Goal: Task Accomplishment & Management: Complete application form

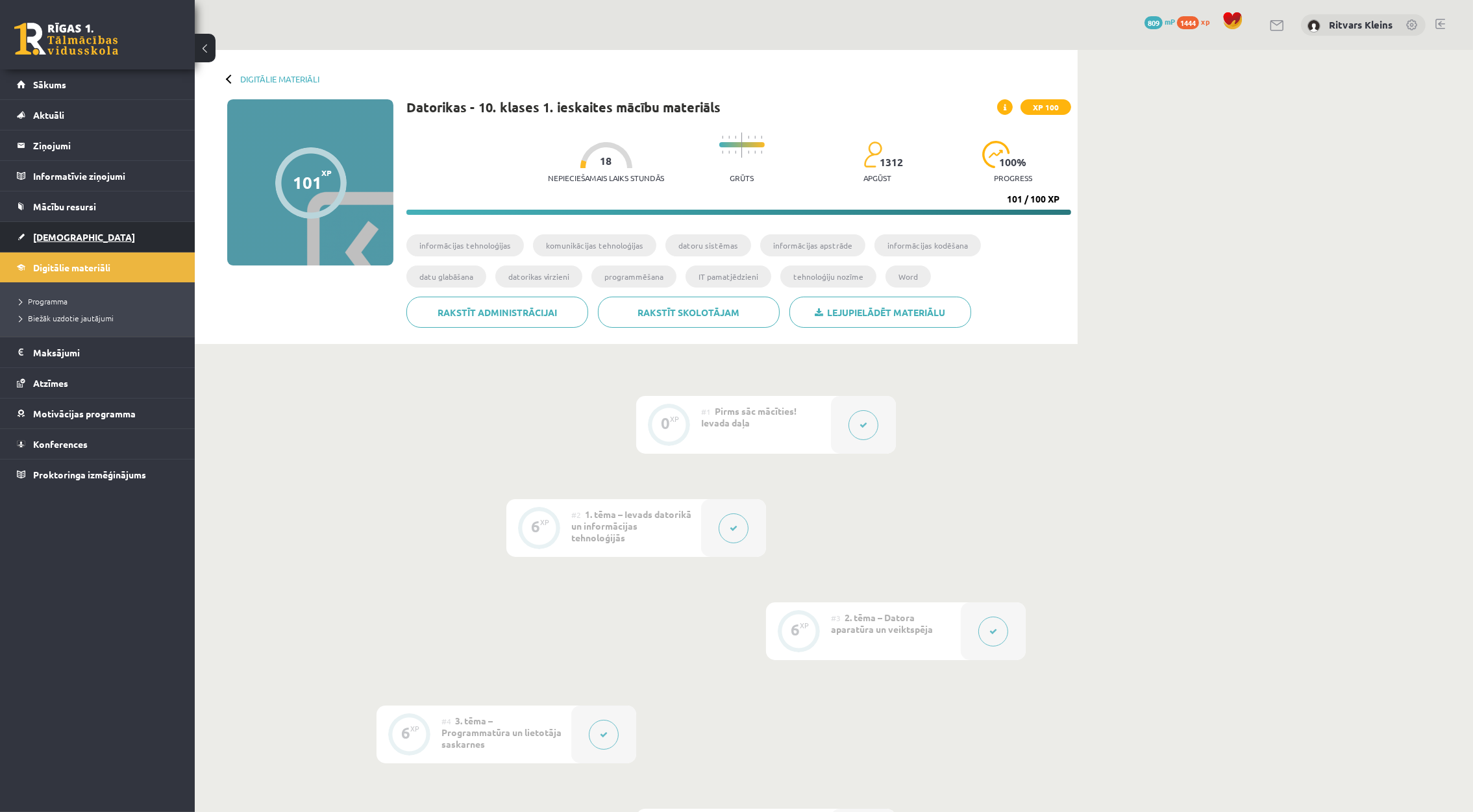
click at [69, 234] on span "[DEMOGRAPHIC_DATA]" at bounding box center [84, 237] width 102 height 12
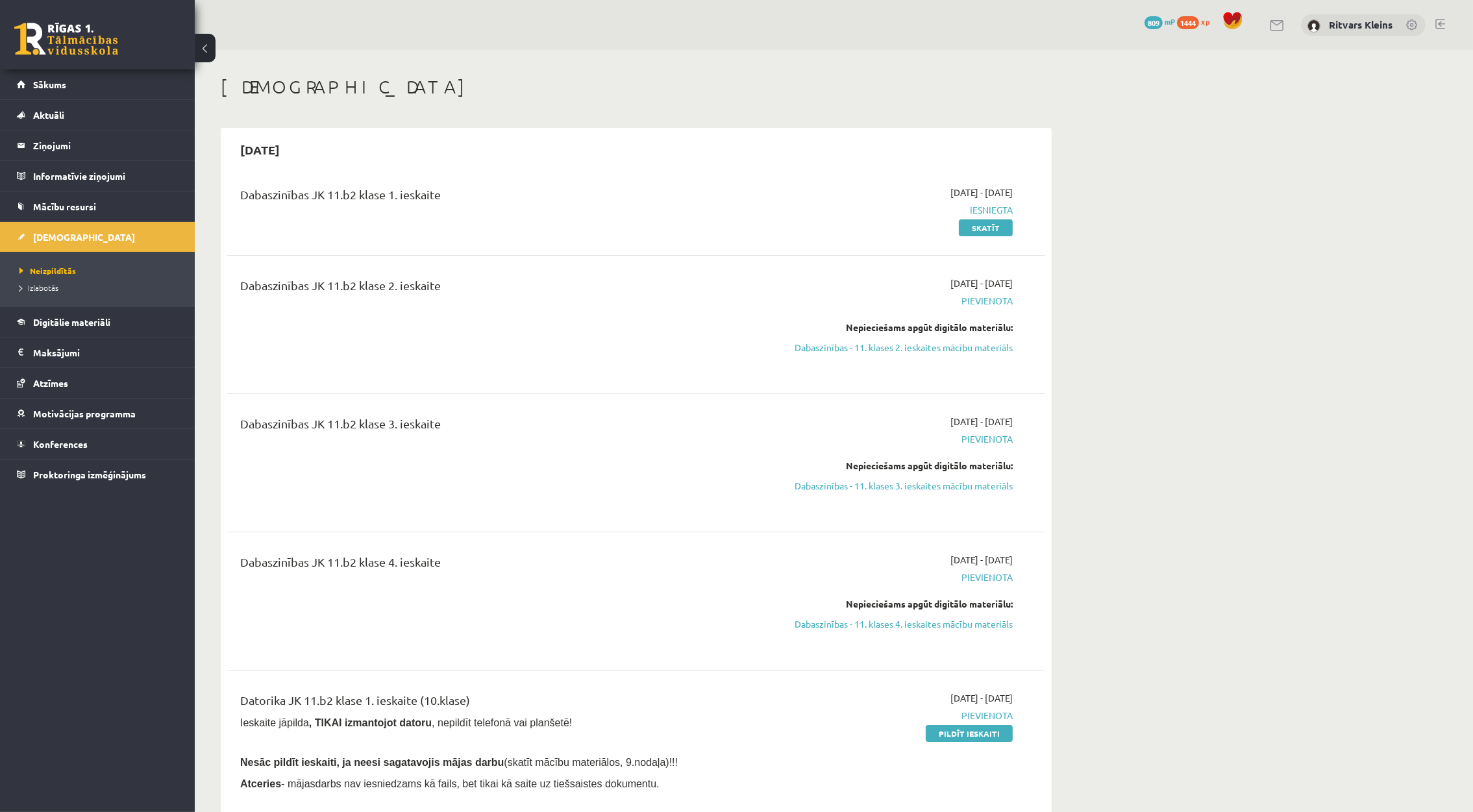
drag, startPoint x: 959, startPoint y: 725, endPoint x: 640, endPoint y: 632, distance: 332.3
click at [640, 632] on div "Dabaszinības JK 11.b2 klase 4. ieskaite" at bounding box center [494, 601] width 528 height 96
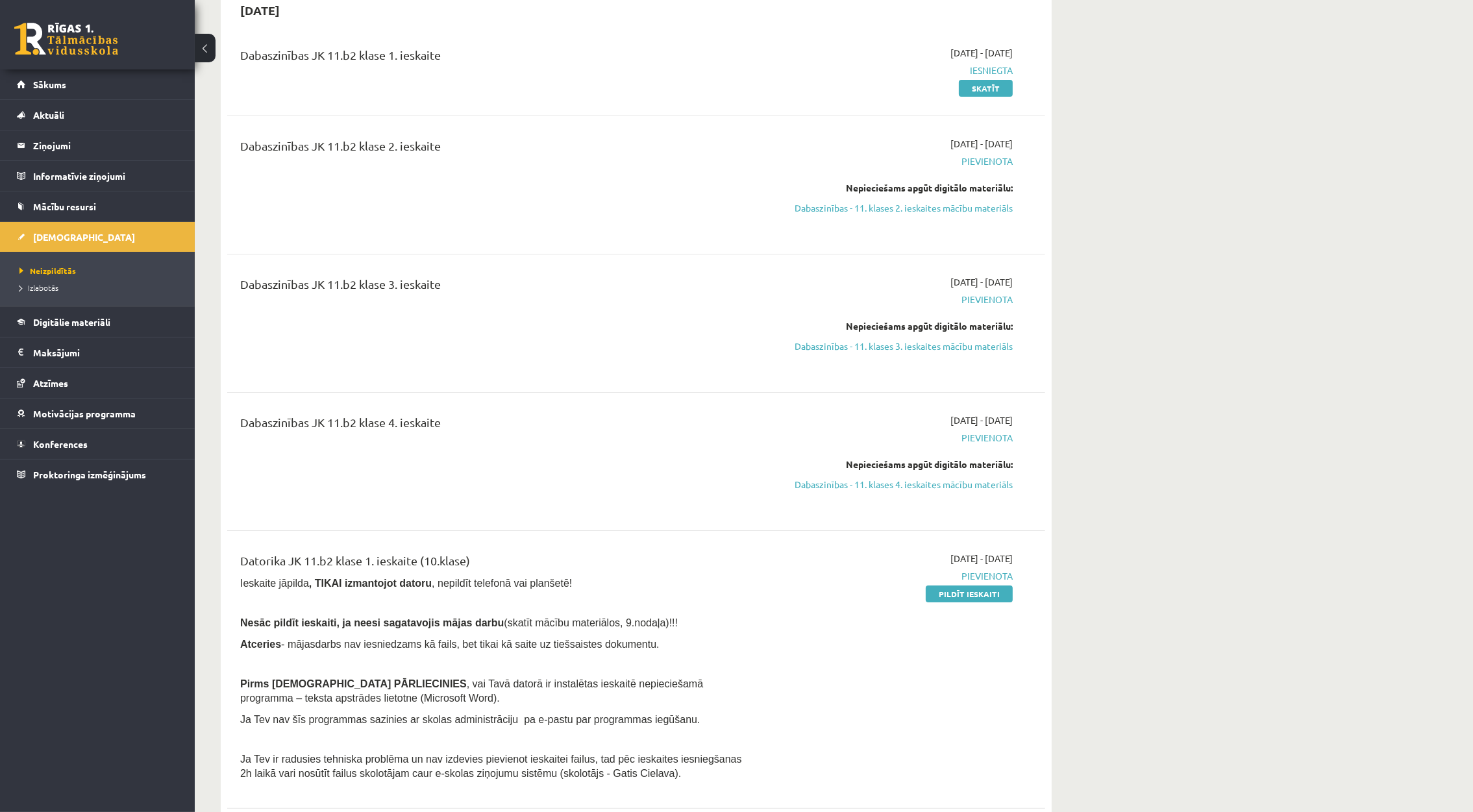
scroll to position [195, 0]
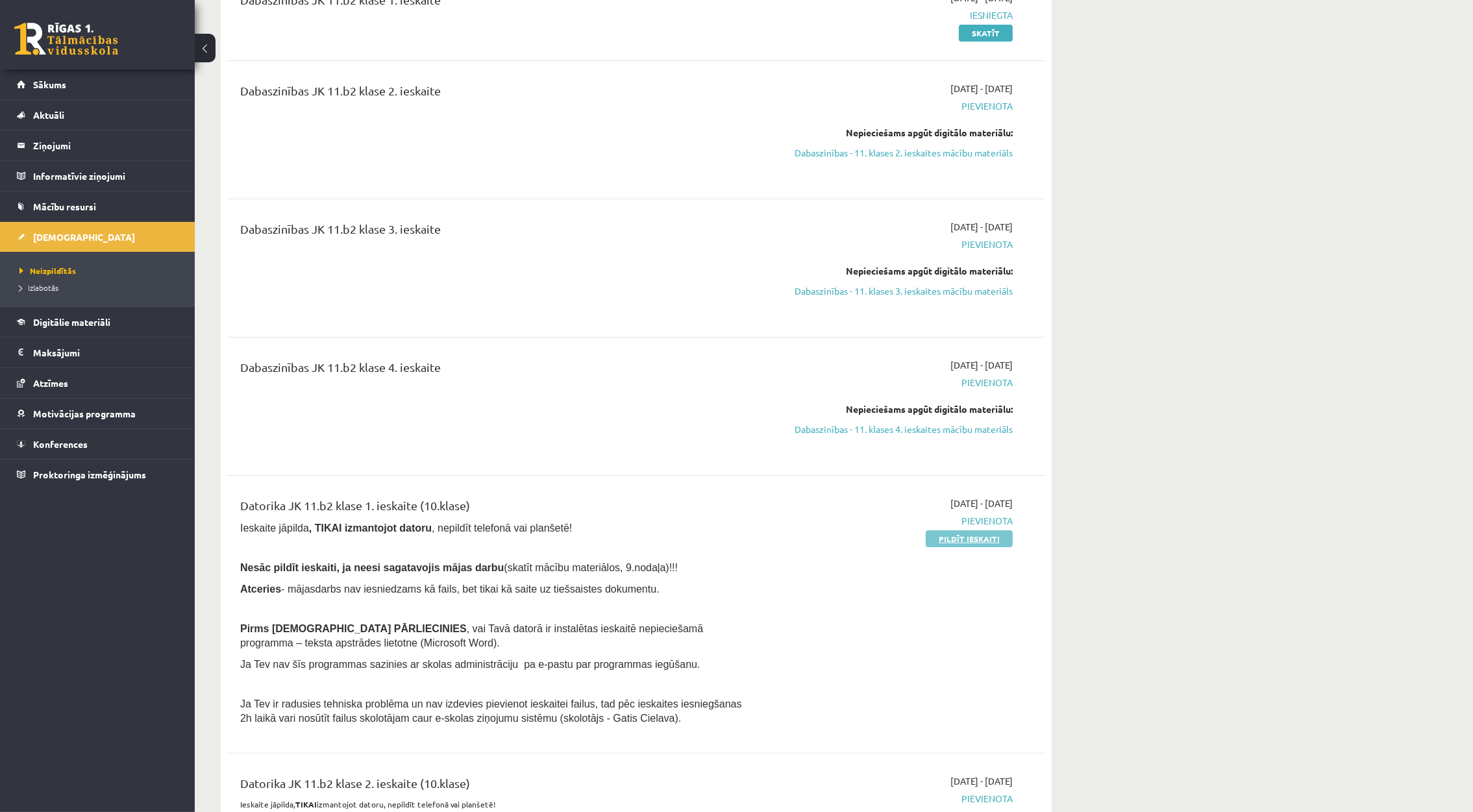
click at [979, 531] on div "[DATE] - [DATE] [GEOGRAPHIC_DATA] Pildīt ieskaiti" at bounding box center [890, 614] width 264 height 235
click at [979, 538] on link "Pildīt ieskaiti" at bounding box center [969, 539] width 87 height 17
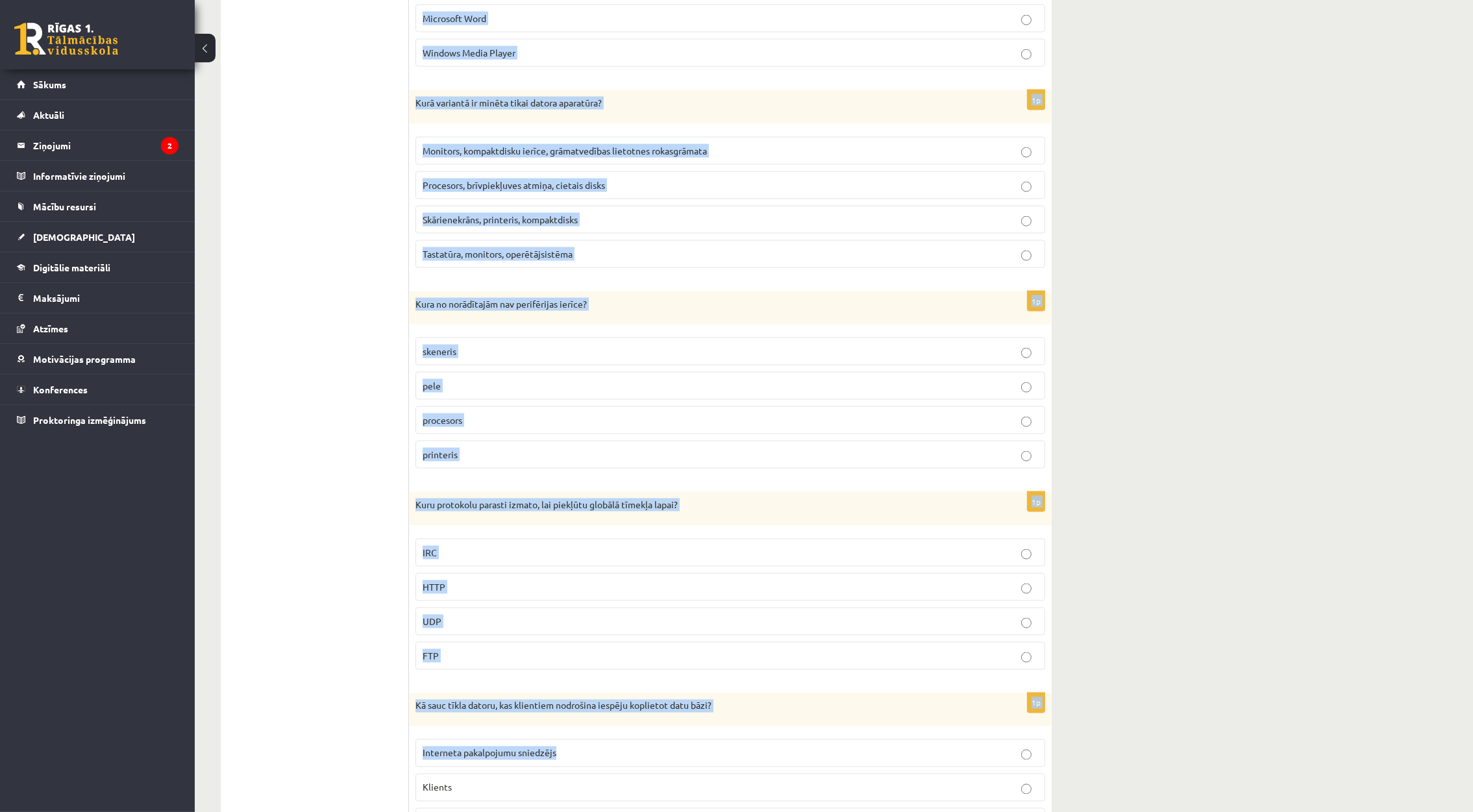
scroll to position [3330, 0]
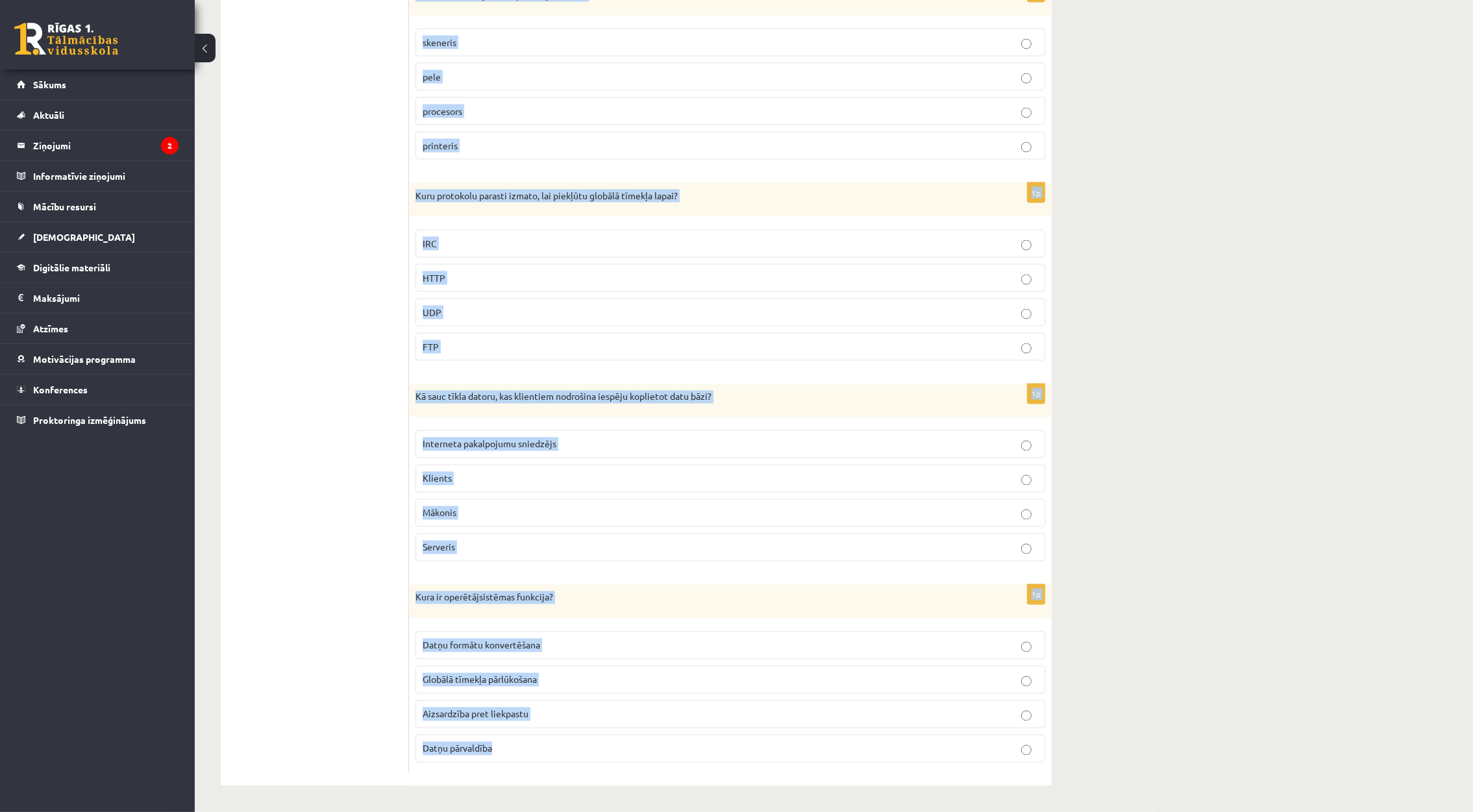
drag, startPoint x: 415, startPoint y: 456, endPoint x: 766, endPoint y: 758, distance: 463.0
copy form "Kā sauc darbu, kuru var veikt, ikdienā neatrodoties darba vietā, datus un dokum…"
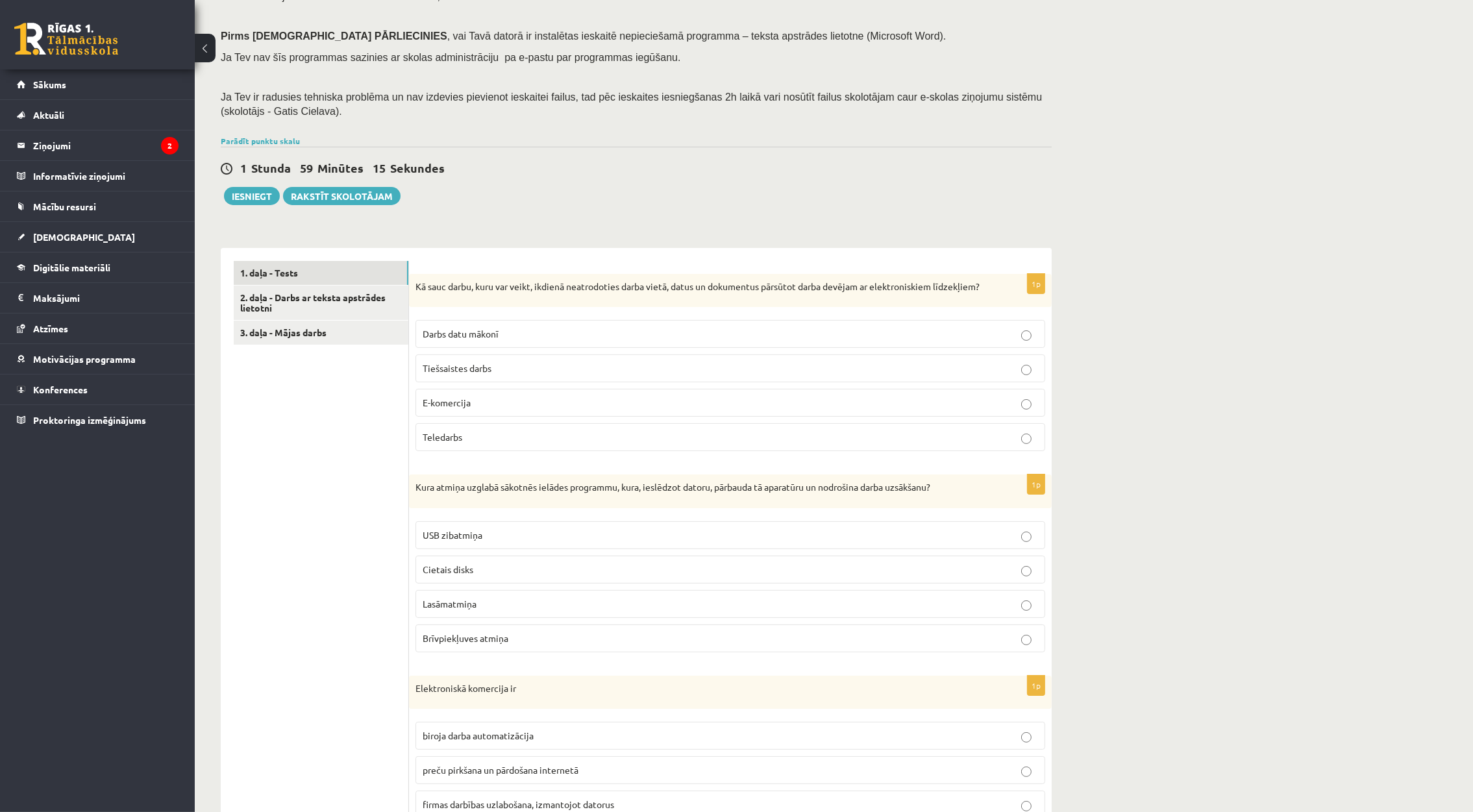
scroll to position [195, 0]
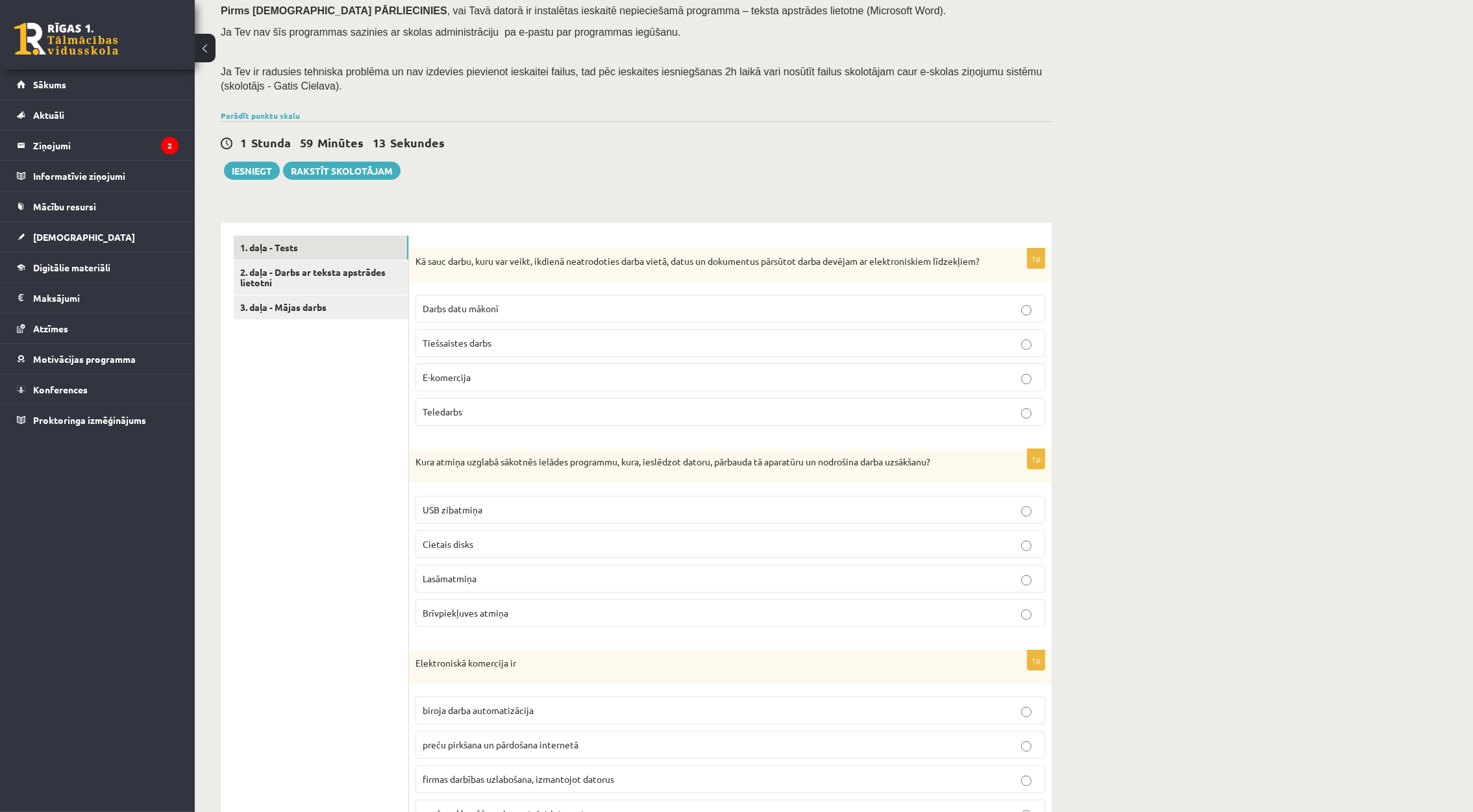
click at [455, 419] on p "Teledarbs" at bounding box center [730, 412] width 615 height 14
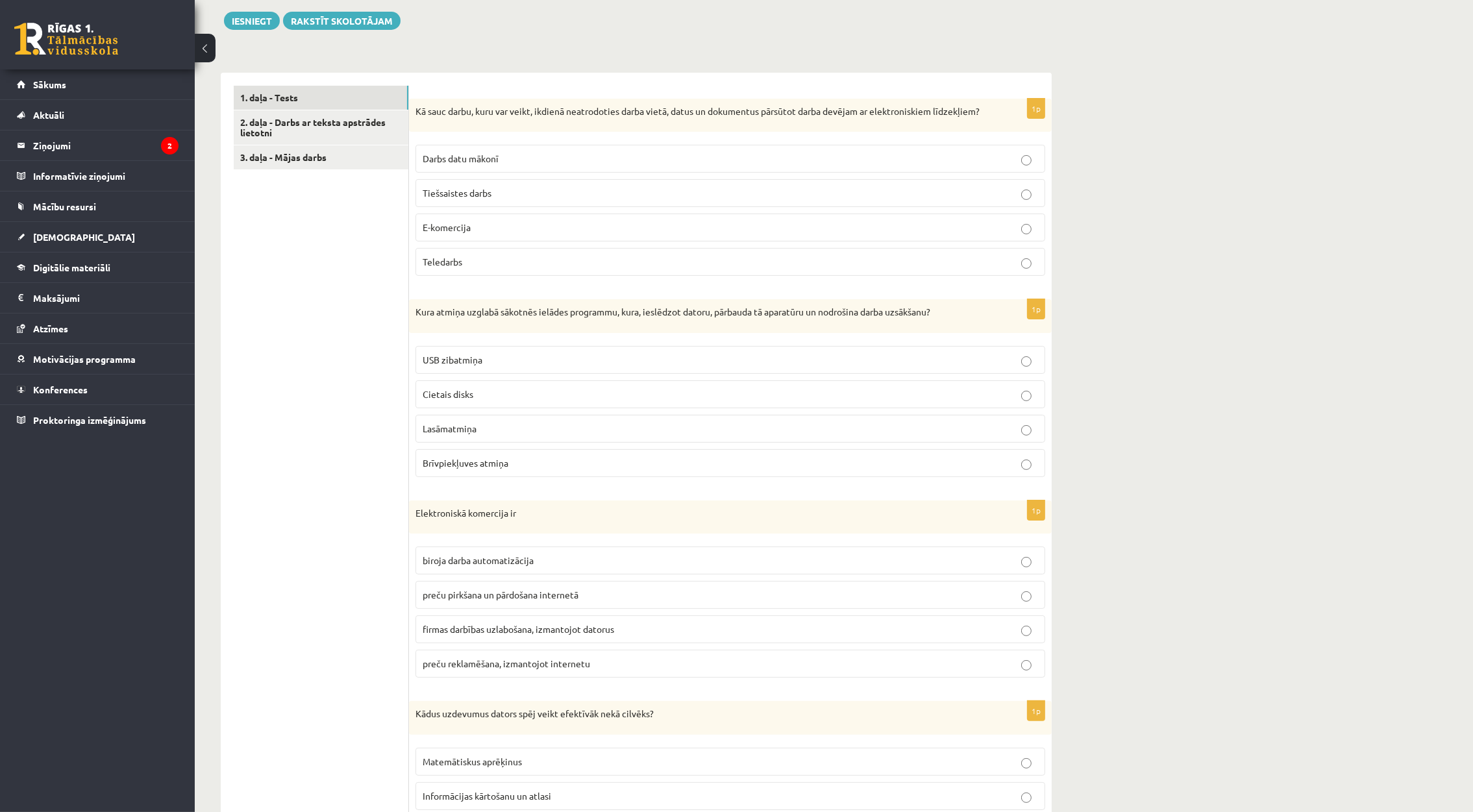
scroll to position [389, 0]
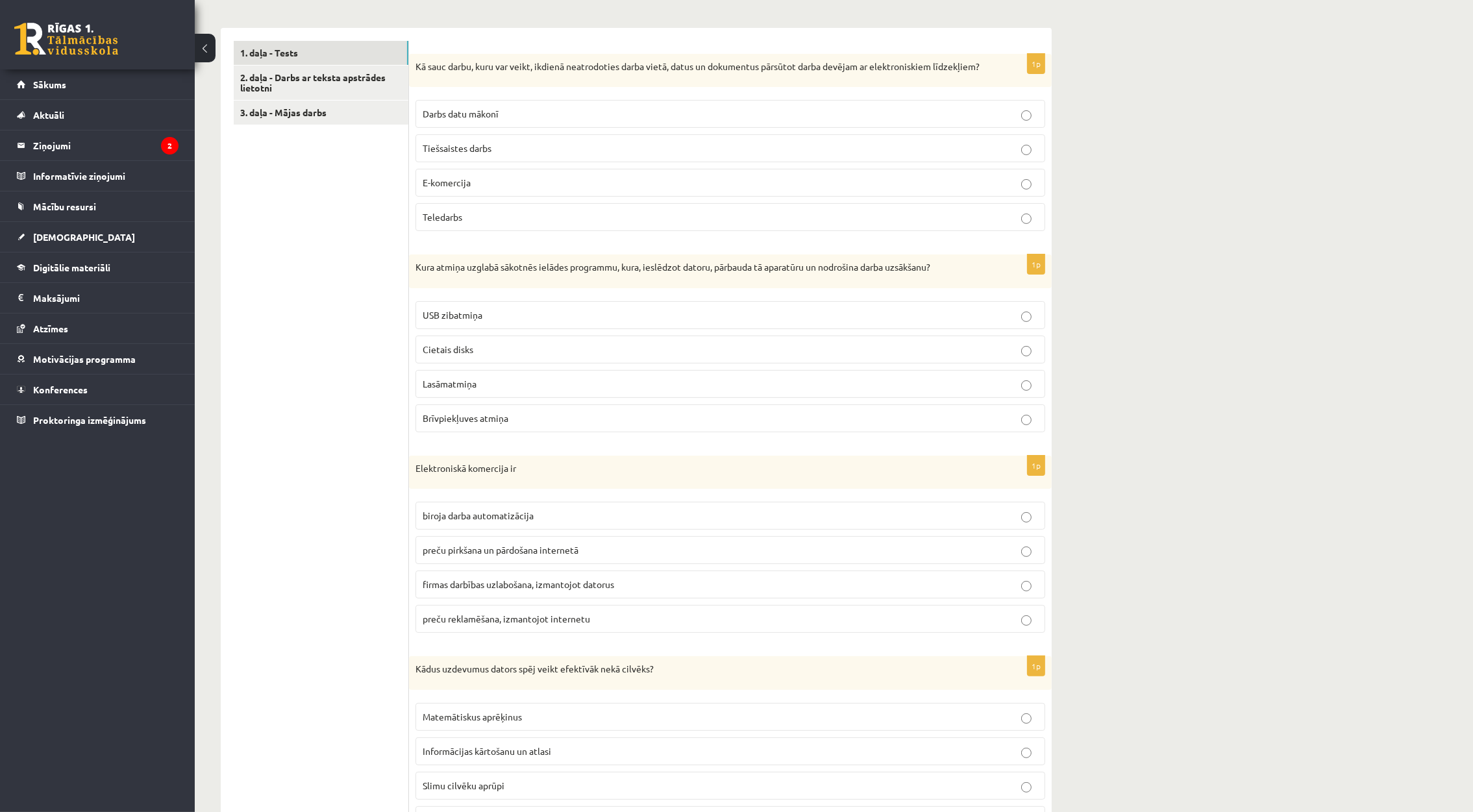
click at [548, 391] on p "Lasāmatmiņa" at bounding box center [730, 384] width 615 height 14
click at [524, 564] on label "preču pirkšana un pārdošana internetā" at bounding box center [730, 550] width 629 height 28
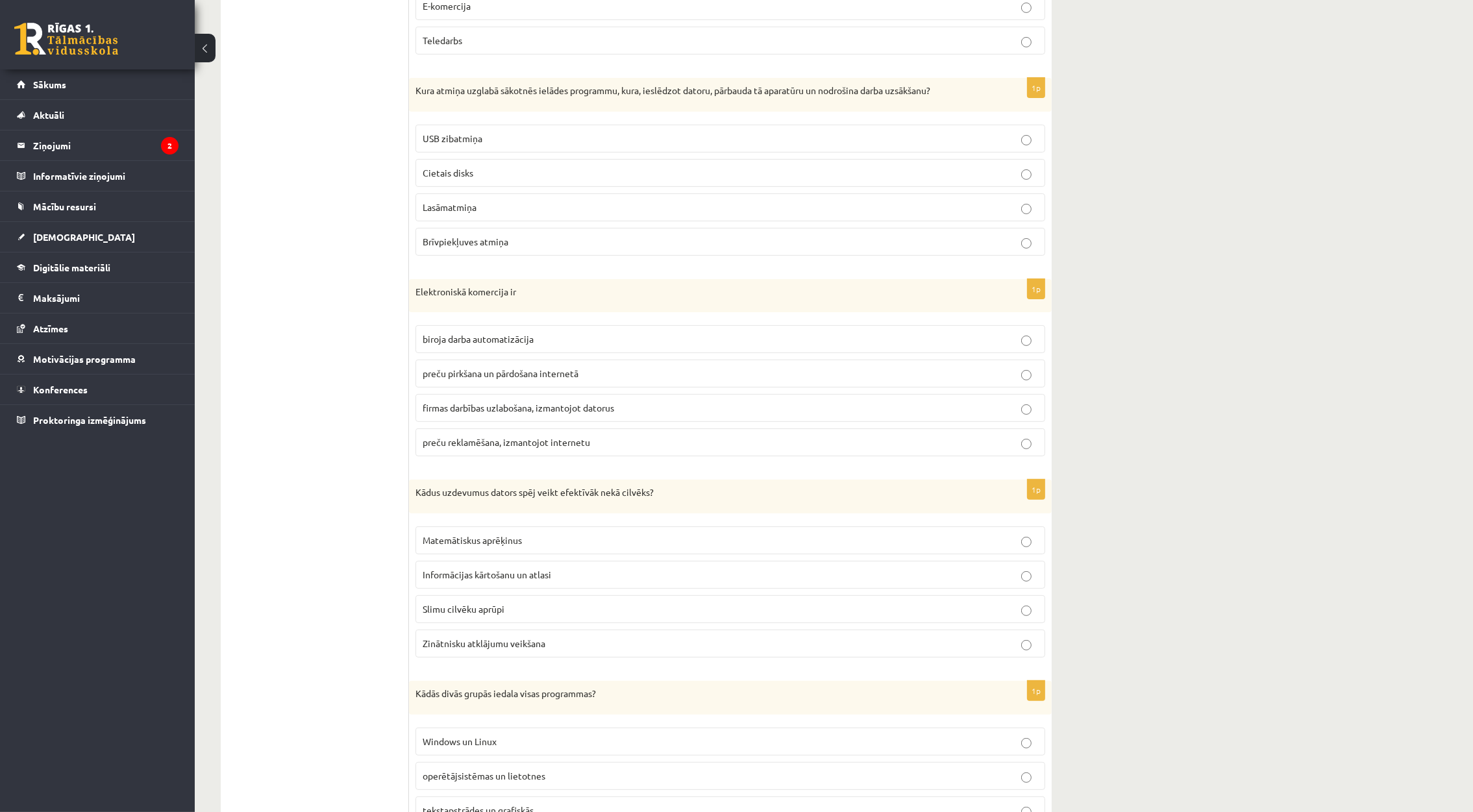
scroll to position [584, 0]
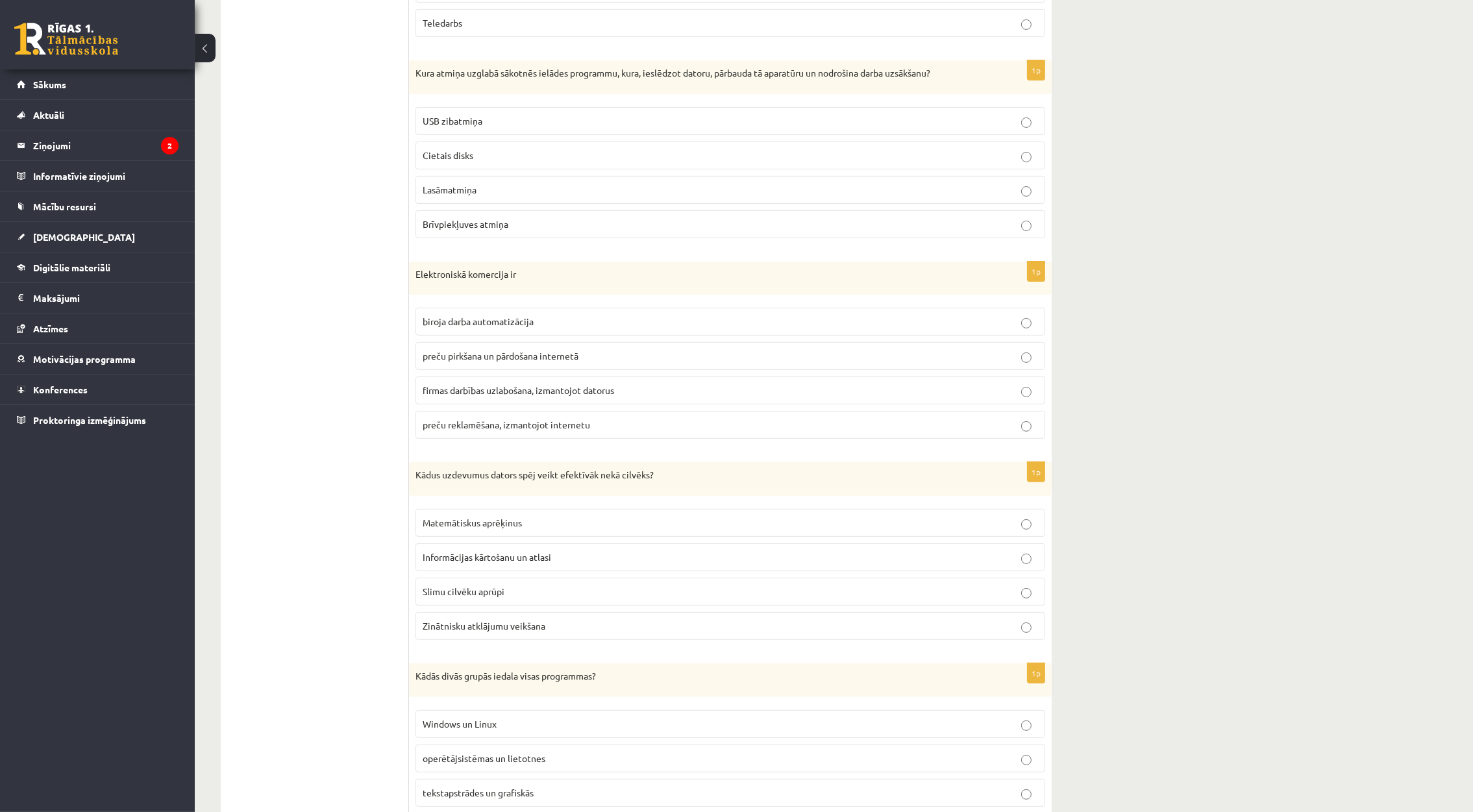
click at [533, 530] on p "Matemātiskus aprēķinus" at bounding box center [730, 523] width 615 height 14
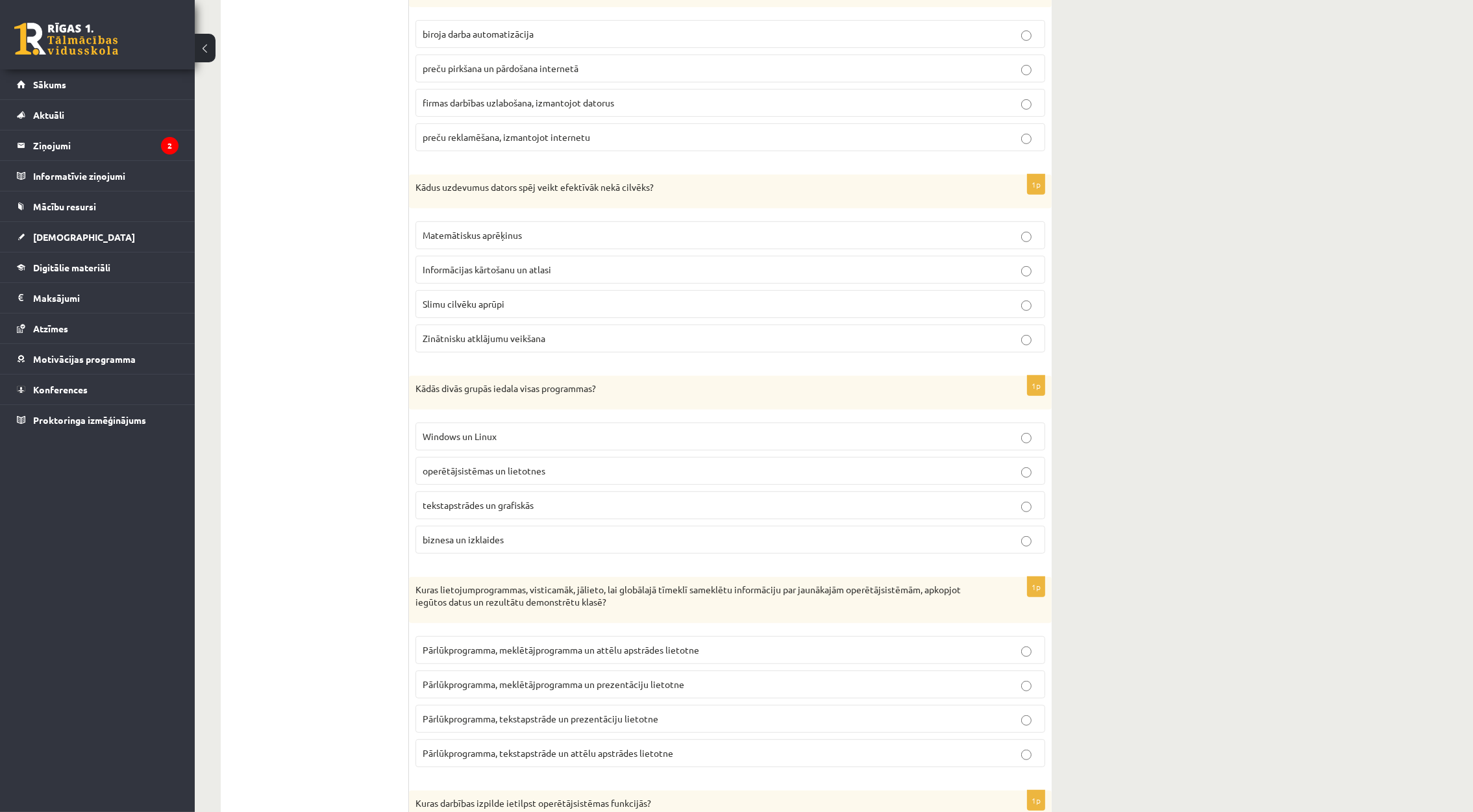
scroll to position [876, 0]
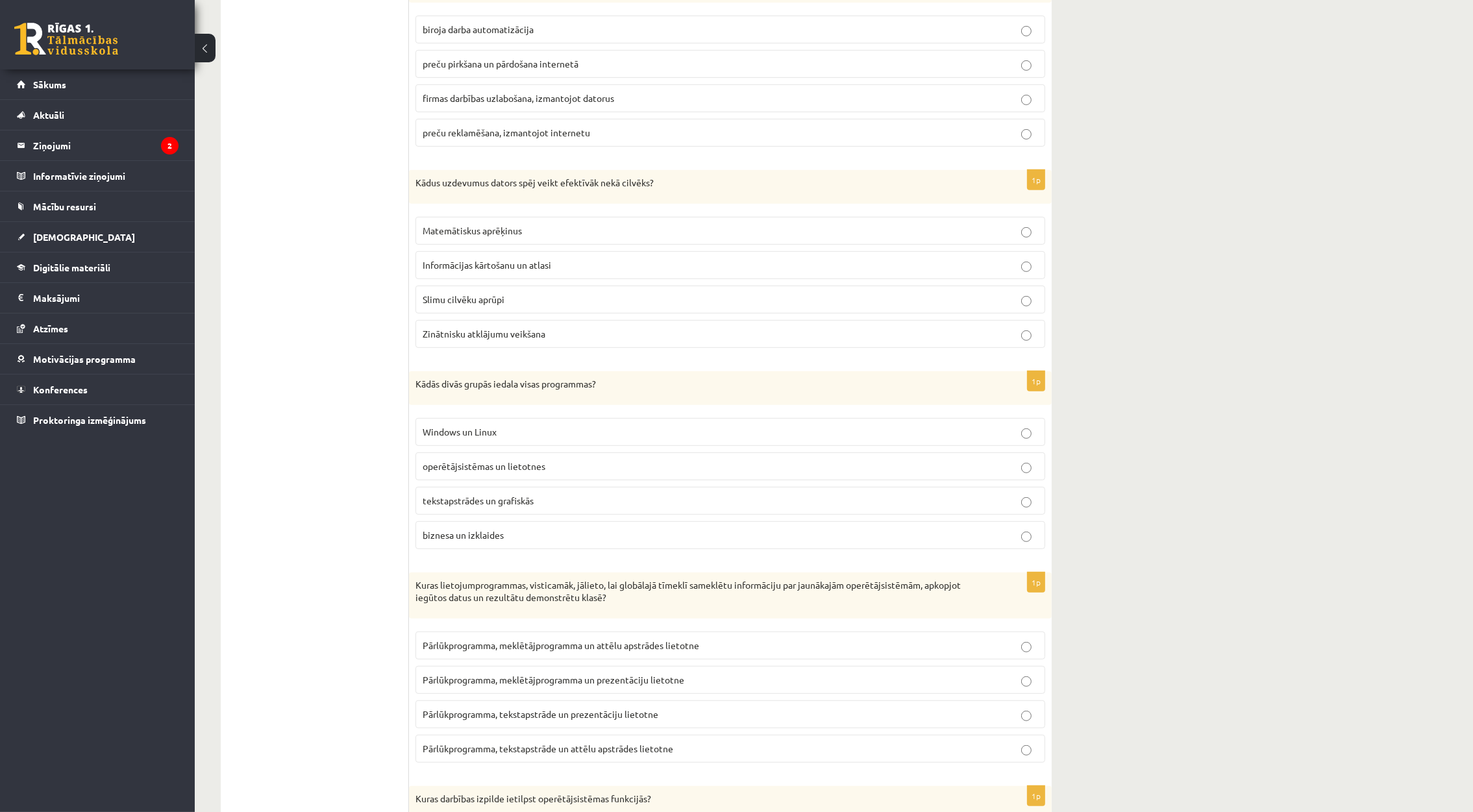
click at [511, 472] on span "operētājsistēmas un lietotnes" at bounding box center [483, 466] width 122 height 12
click at [599, 272] on p "Informācijas kārtošanu un atlasi" at bounding box center [730, 265] width 615 height 14
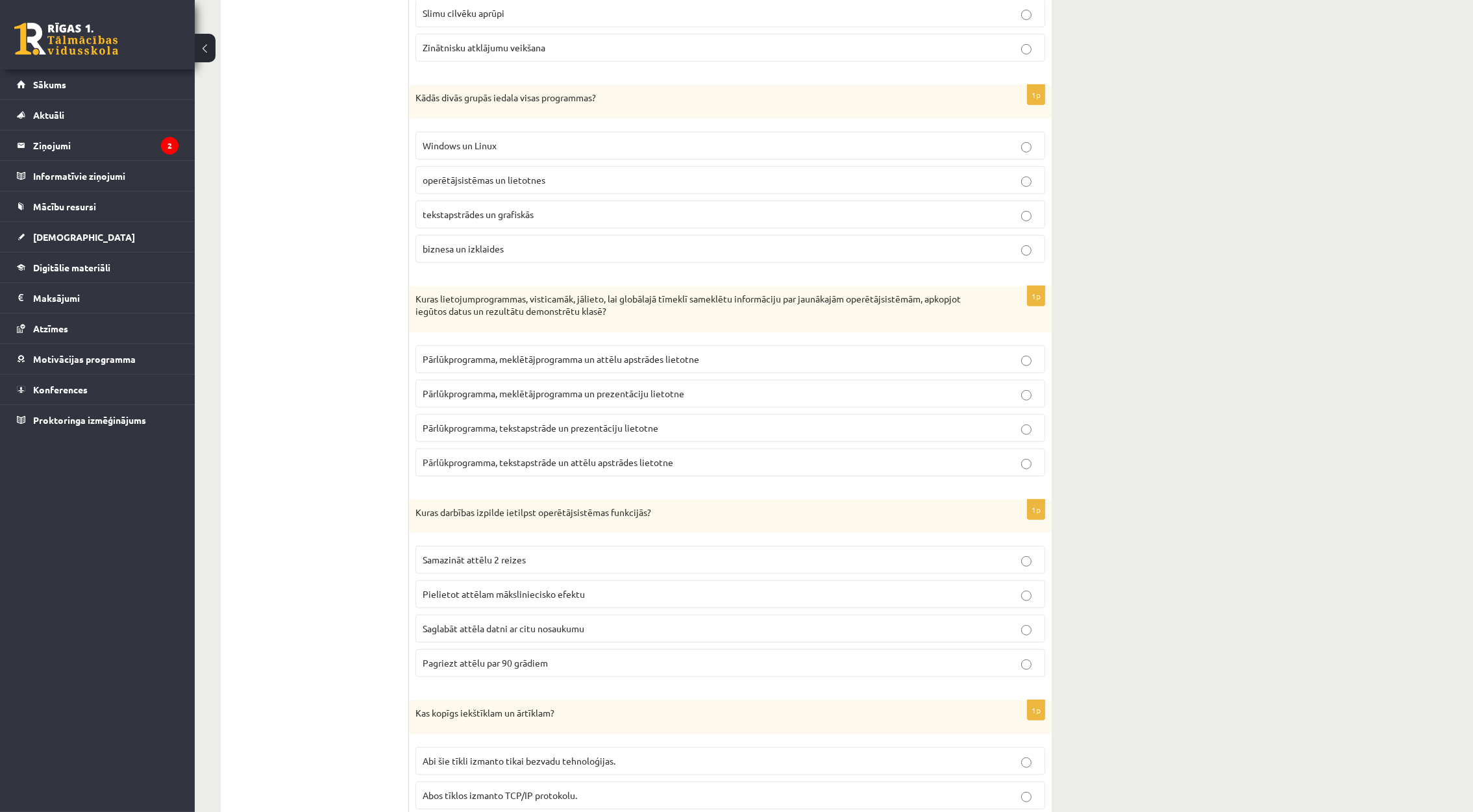
scroll to position [1168, 0]
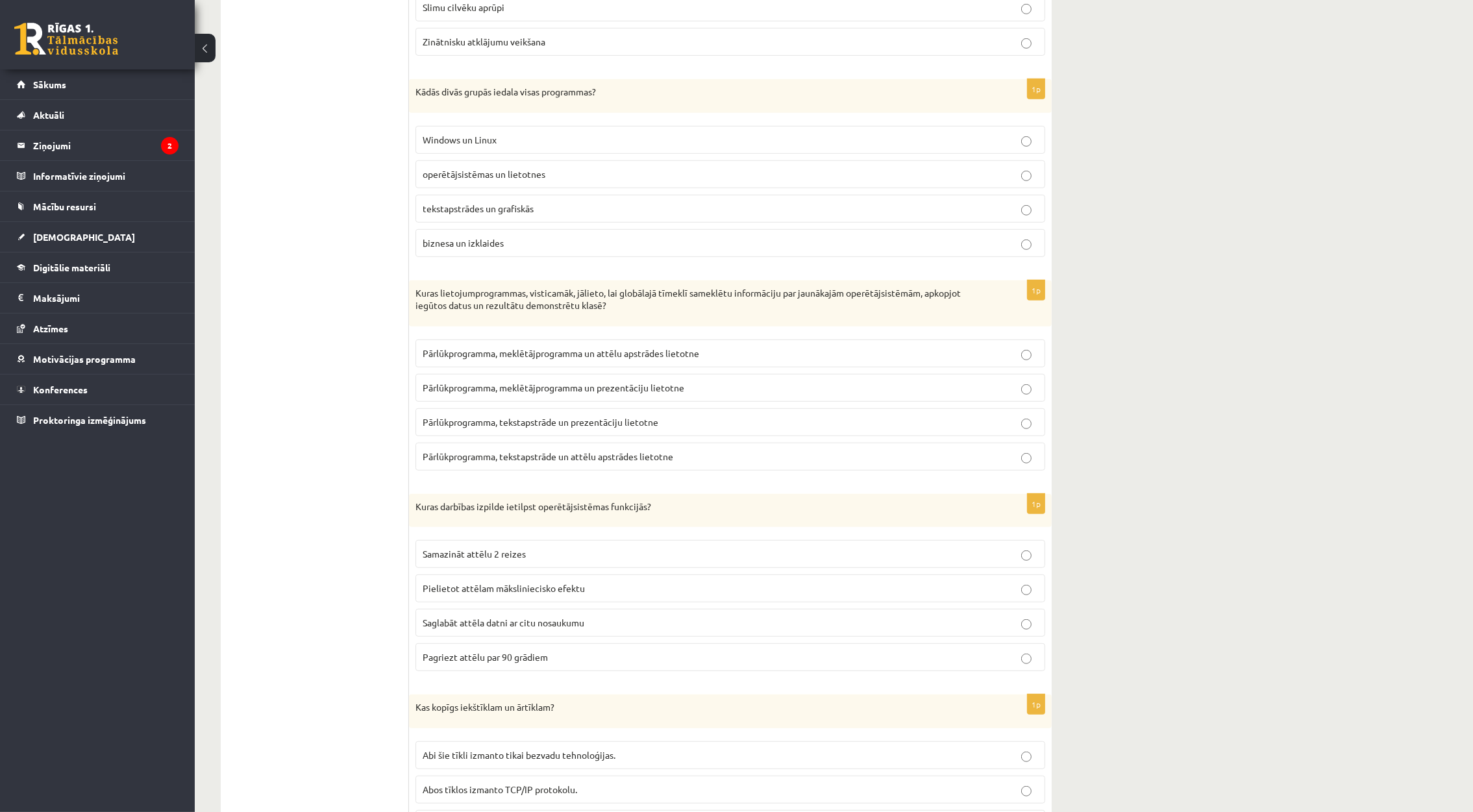
click at [571, 393] on span "Pārlūkprogramma, meklētājprogramma un prezentāciju lietotne" at bounding box center [553, 387] width 262 height 12
click at [537, 637] on label "Saglabāt attēla datni ar citu nosaukumu" at bounding box center [730, 623] width 629 height 28
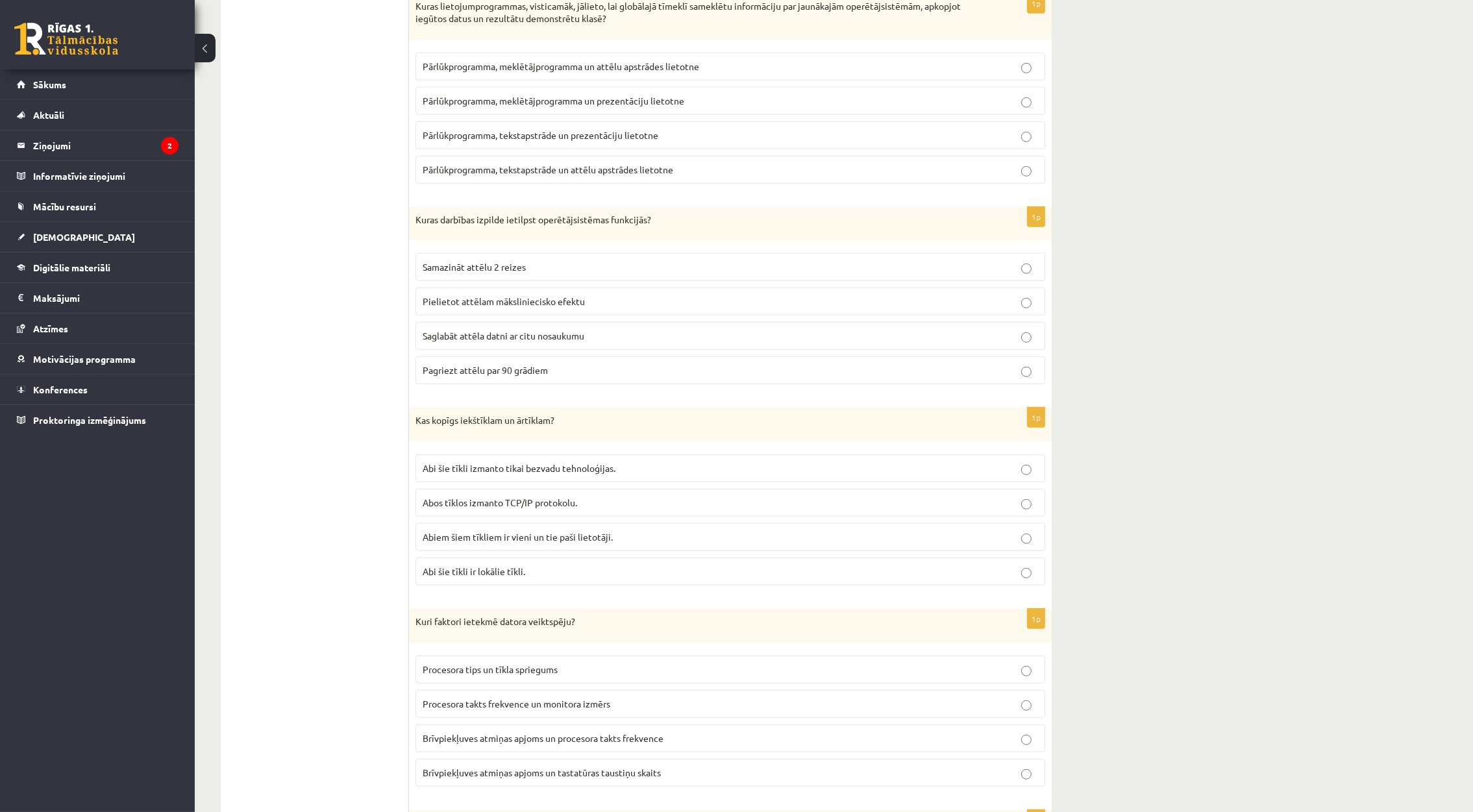
scroll to position [1460, 0]
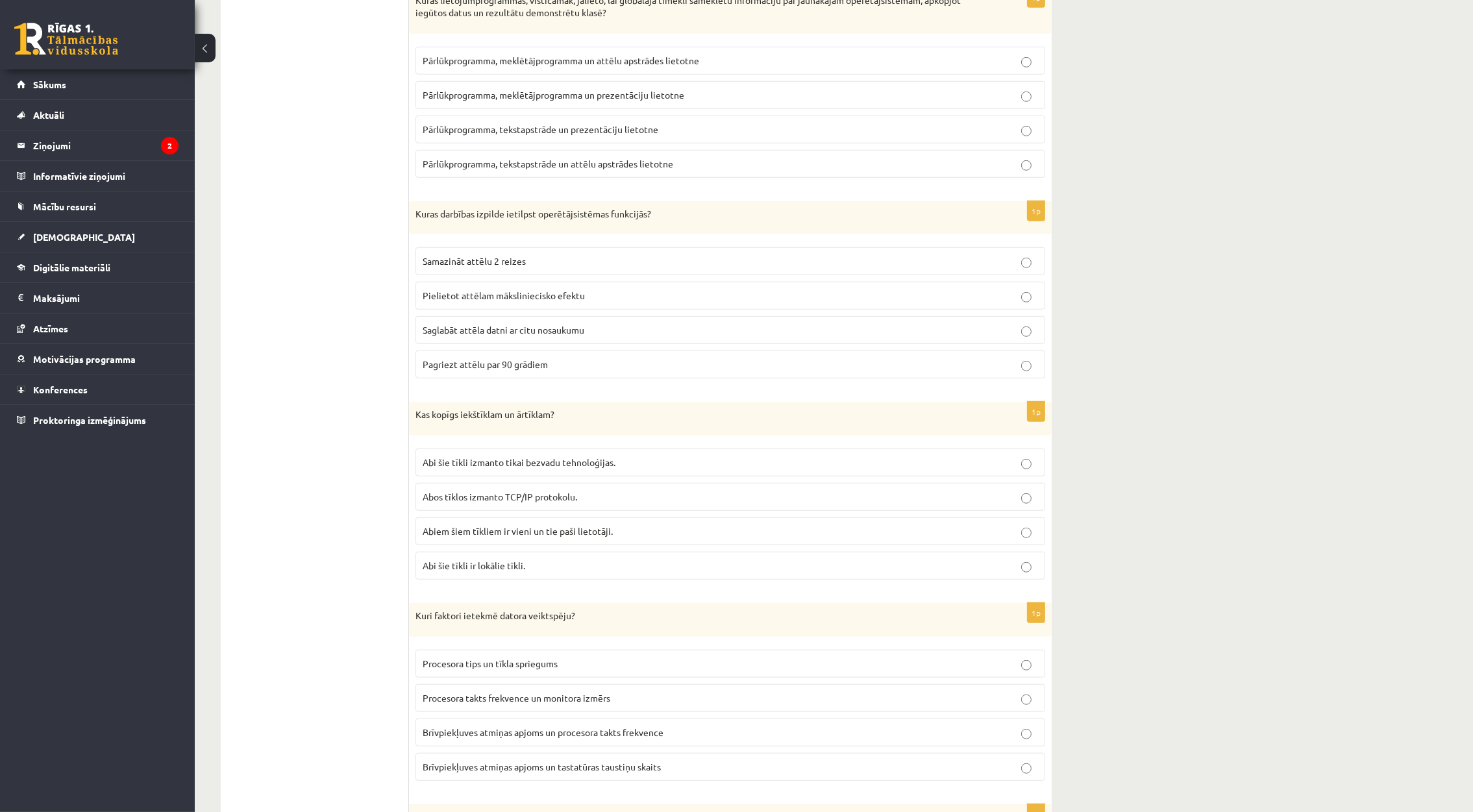
click at [610, 499] on fieldset "Abi šie tīkli izmanto tikai bezvadu tehnoloģijas. Abos tīklos izmanto TCP/IP pr…" at bounding box center [730, 512] width 629 height 142
click at [608, 510] on label "Abos tīklos izmanto TCP/IP protokolu." at bounding box center [730, 497] width 629 height 28
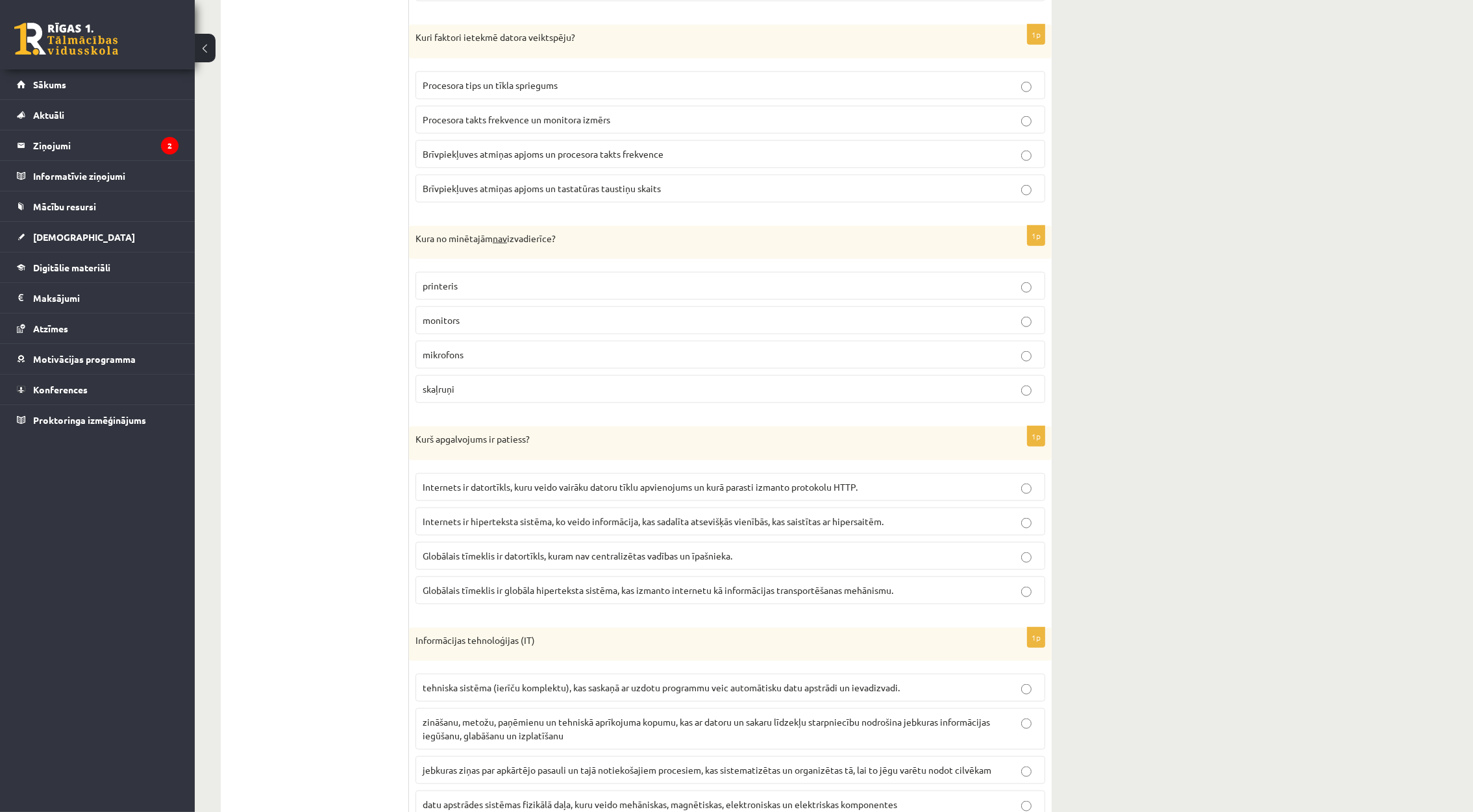
scroll to position [2044, 0]
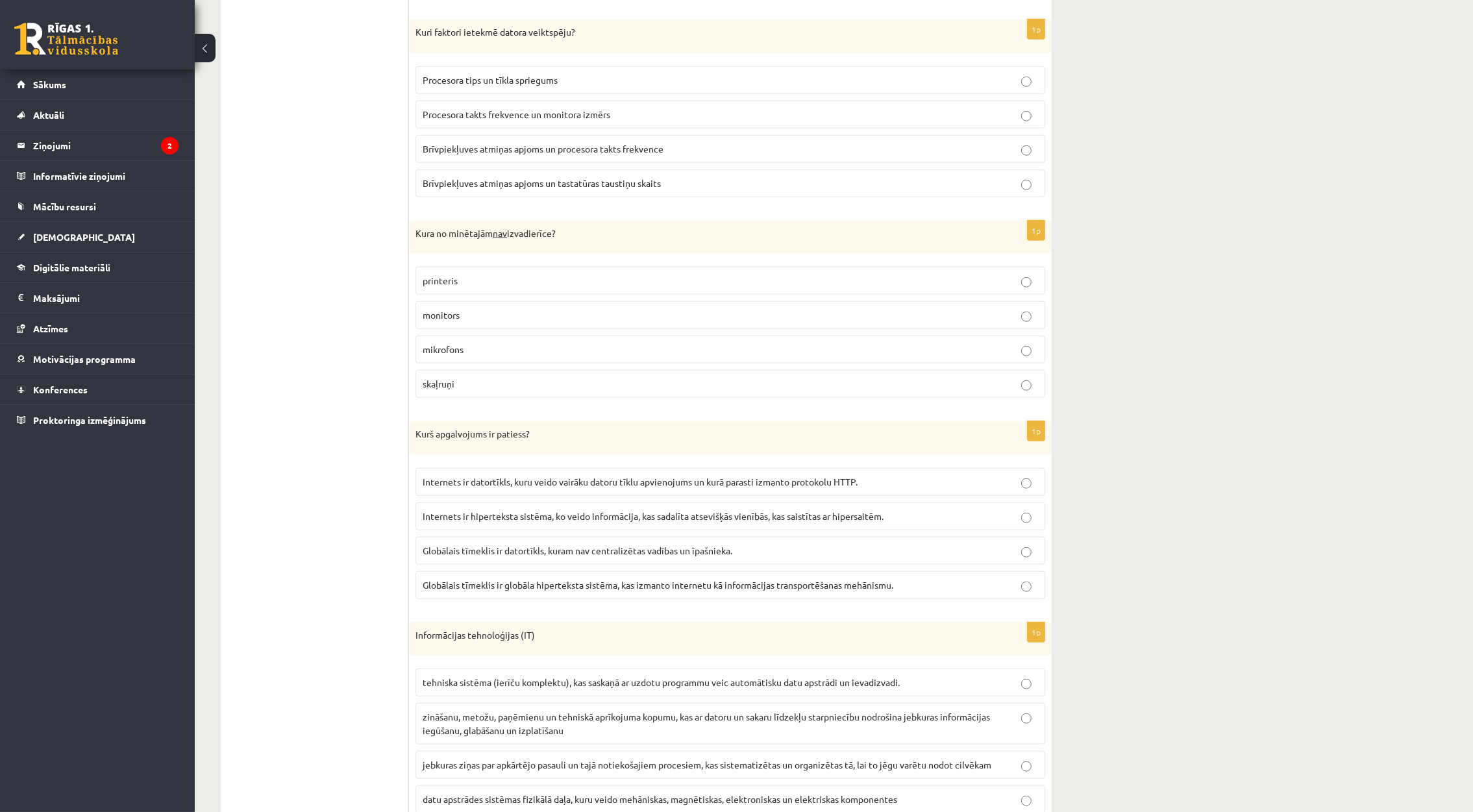
click at [469, 155] on span "Brīvpiekļuves atmiņas apjoms un procesora takts frekvence" at bounding box center [543, 149] width 241 height 12
click at [548, 364] on label "mikrofons" at bounding box center [730, 349] width 629 height 28
click at [647, 590] on span "Globālais tīmeklis ir globāla hiperteksta sistēma, kas izmanto internetu kā inf…" at bounding box center [657, 585] width 471 height 12
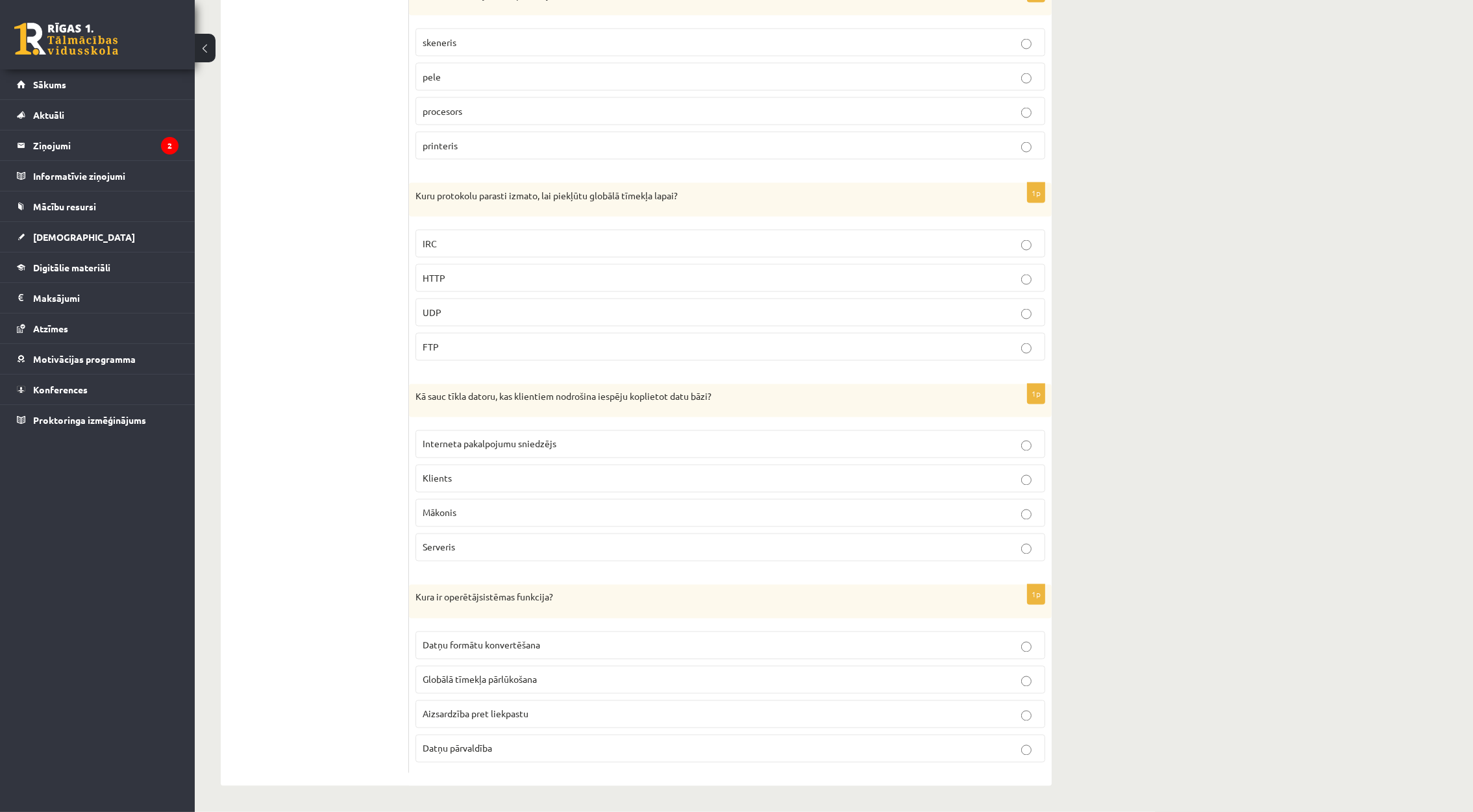
scroll to position [3330, 0]
click at [493, 754] on p "Datņu pārvaldība" at bounding box center [730, 748] width 615 height 14
click at [497, 542] on p "Serveris" at bounding box center [730, 548] width 615 height 14
click at [457, 285] on label "HTTP" at bounding box center [730, 278] width 629 height 28
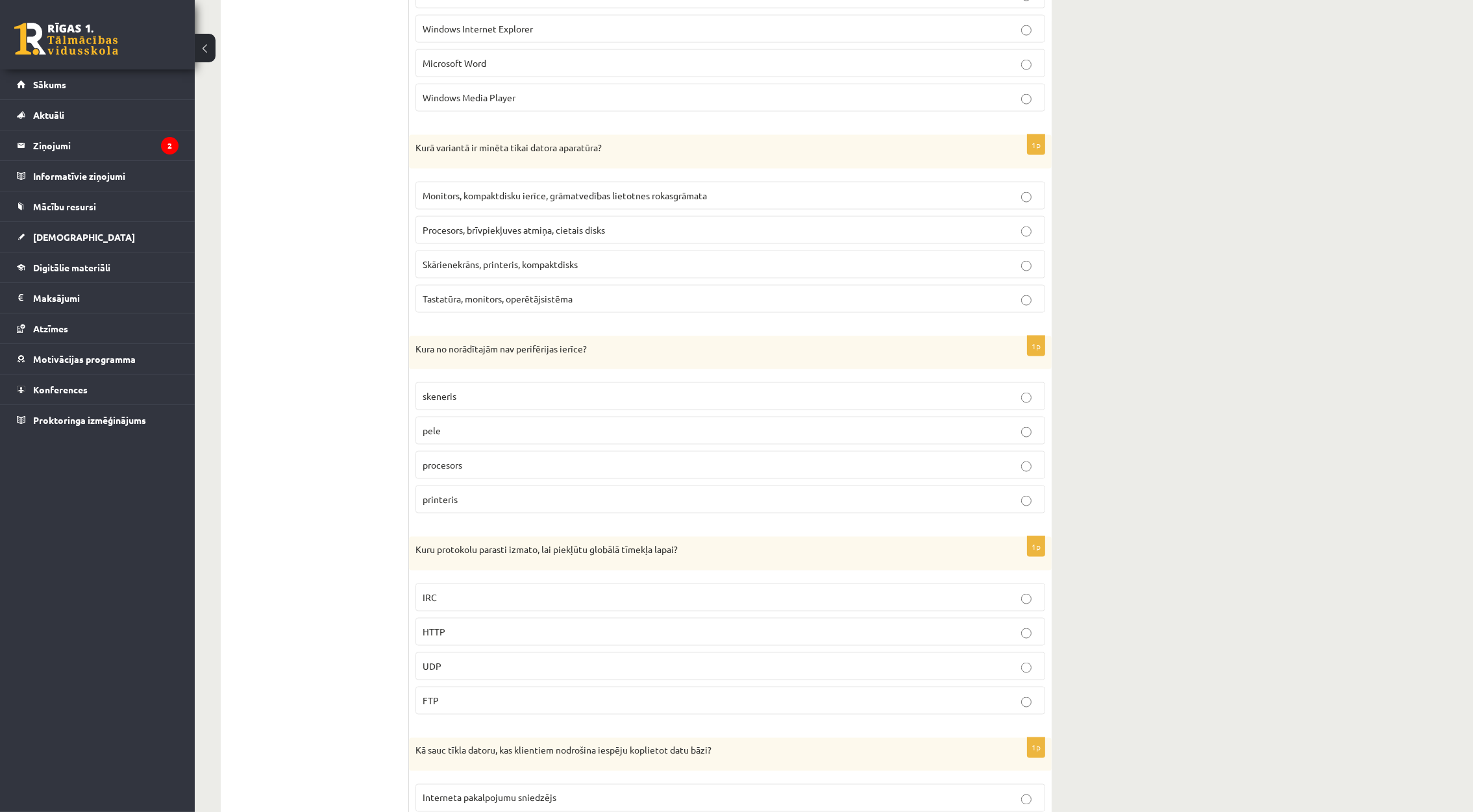
scroll to position [2941, 0]
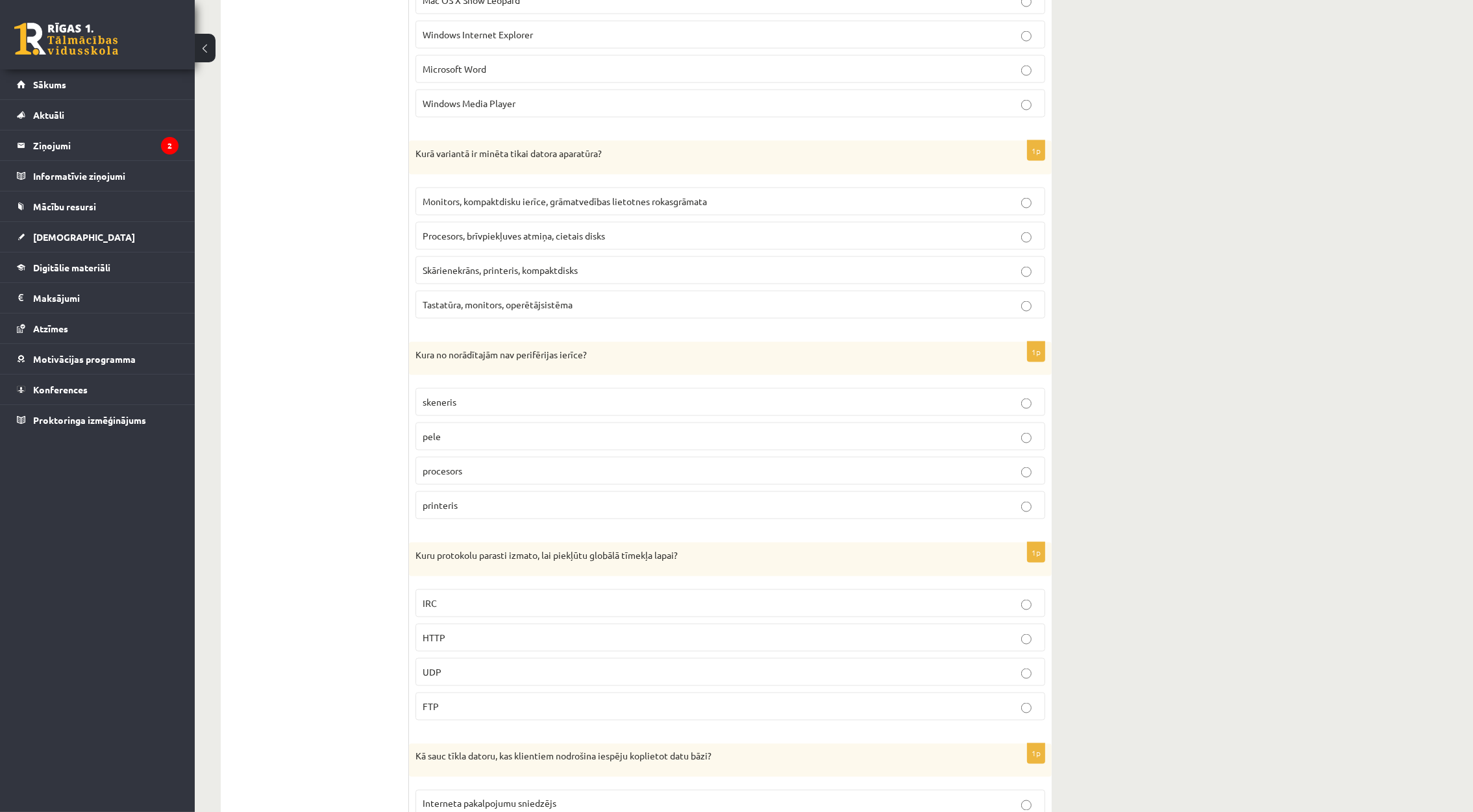
click at [478, 477] on p "procesors" at bounding box center [730, 471] width 615 height 14
click at [480, 241] on span "Procesors, brīvpiekļuves atmiņa, cietais disks" at bounding box center [513, 236] width 183 height 12
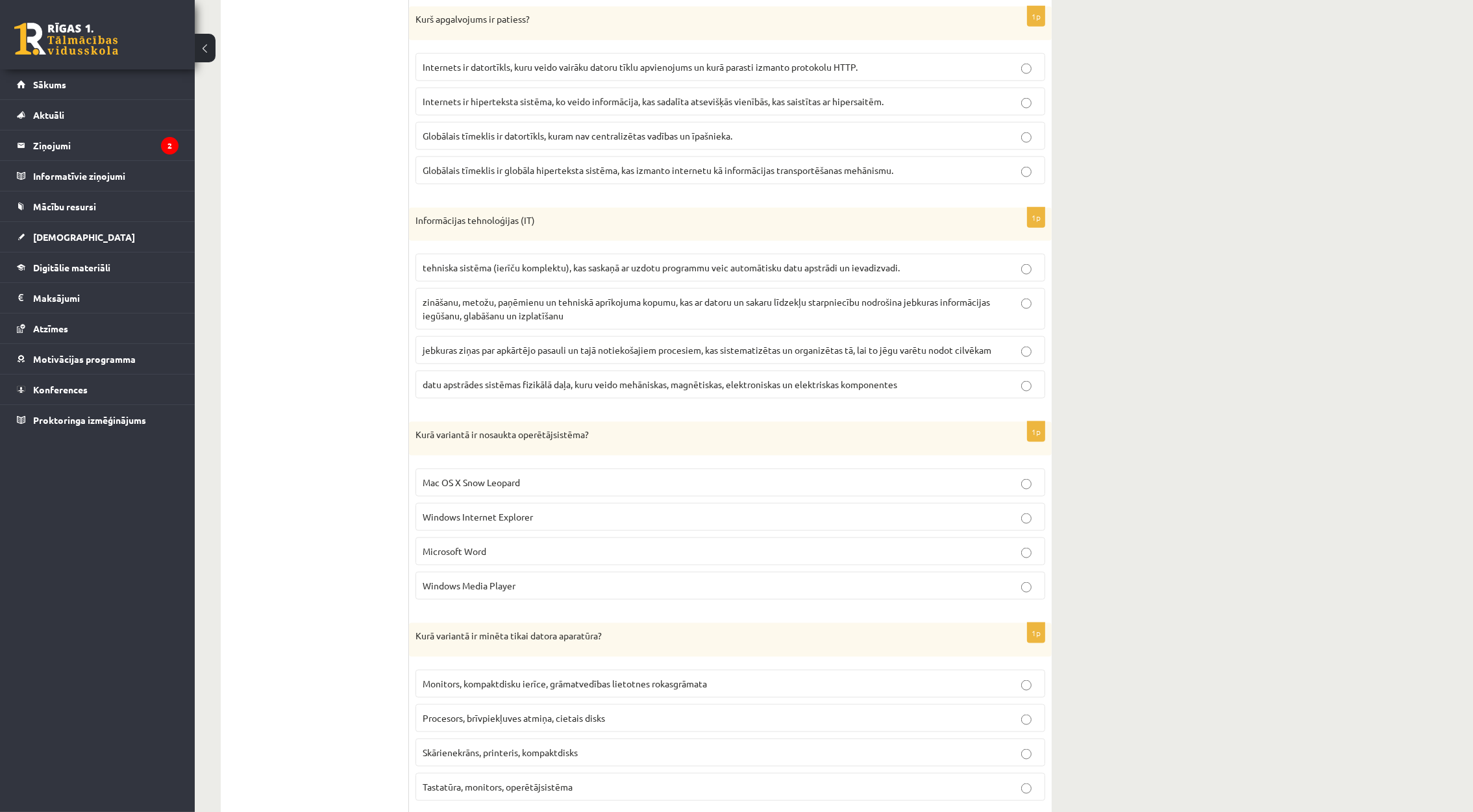
scroll to position [2454, 0]
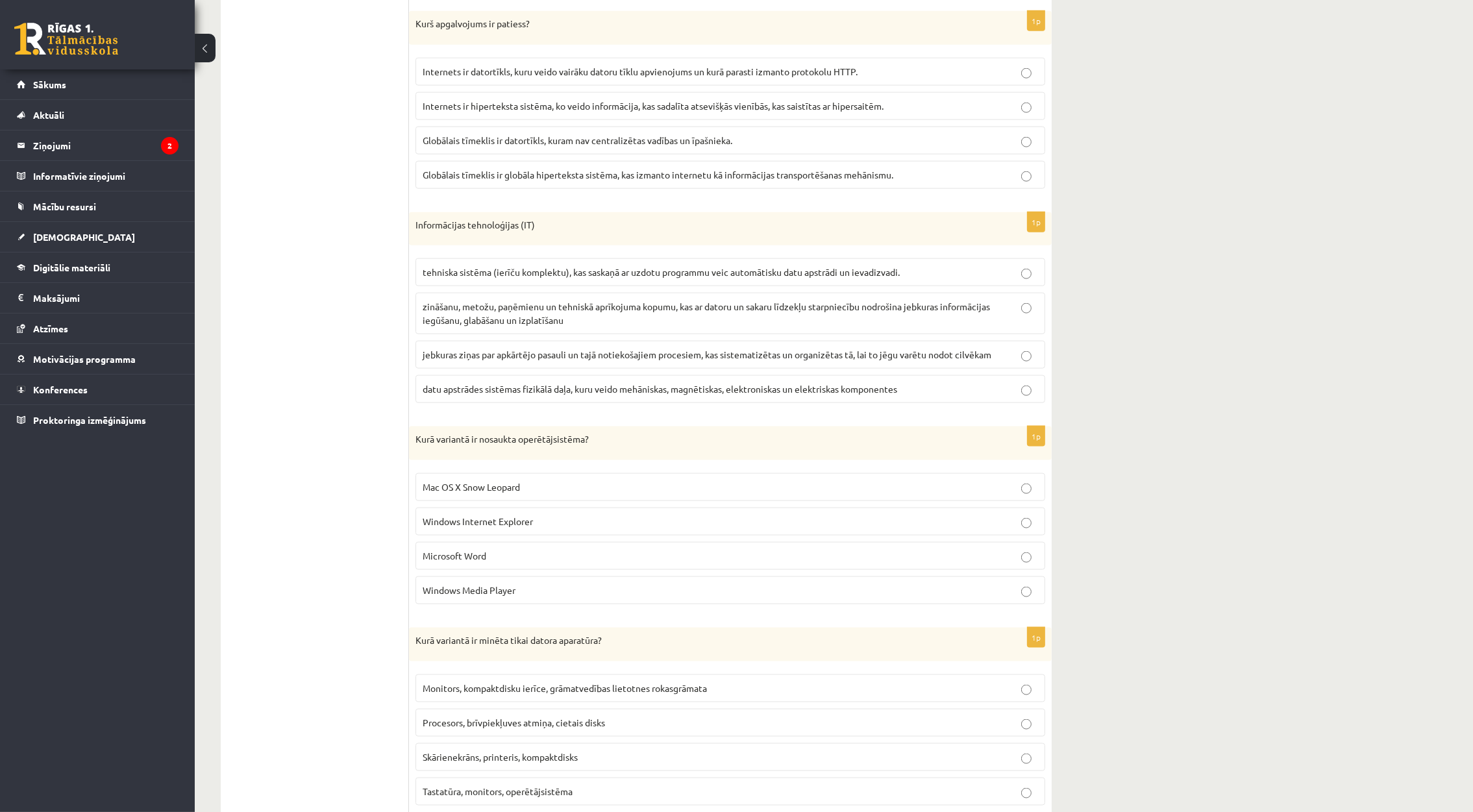
click at [515, 494] on p "Mac OS X Snow Leopard" at bounding box center [730, 487] width 615 height 14
click at [497, 326] on span "zināšanu, metožu, paņēmienu un tehniskā aprīkojuma kopumu, kas ar datoru un sak…" at bounding box center [706, 313] width 567 height 25
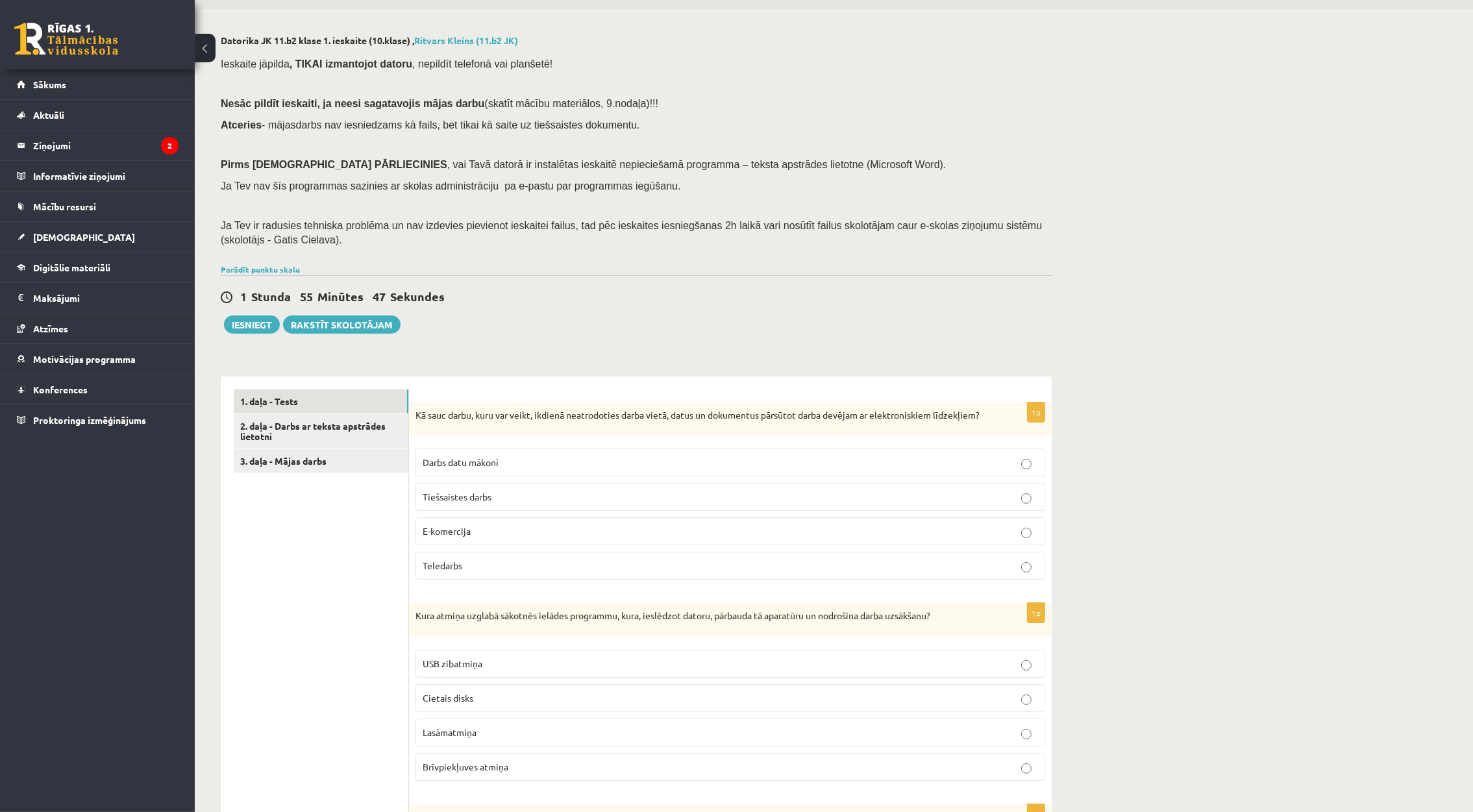
scroll to position [0, 0]
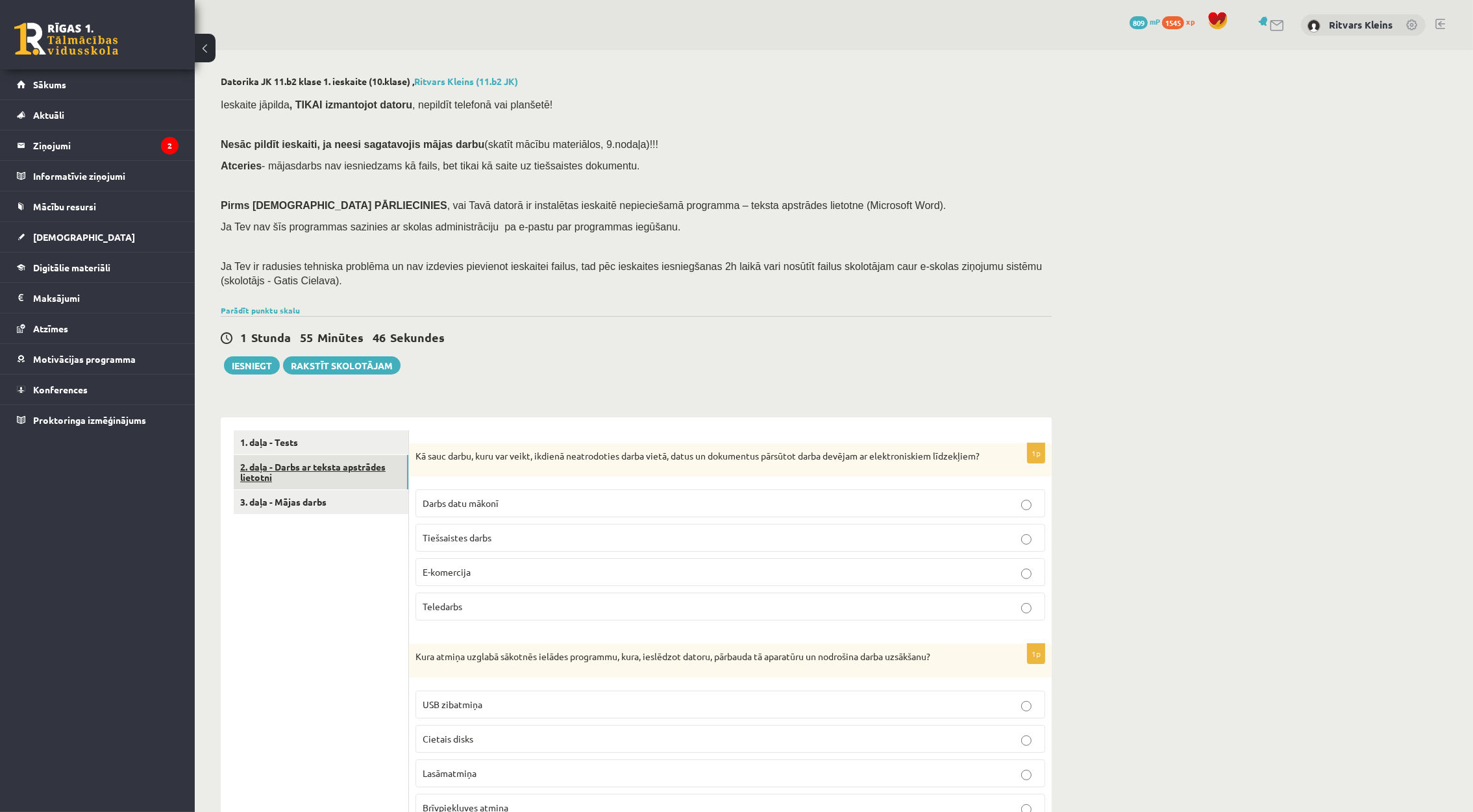
click at [318, 470] on link "2. daļa - Darbs ar teksta apstrādes lietotni" at bounding box center [321, 472] width 175 height 35
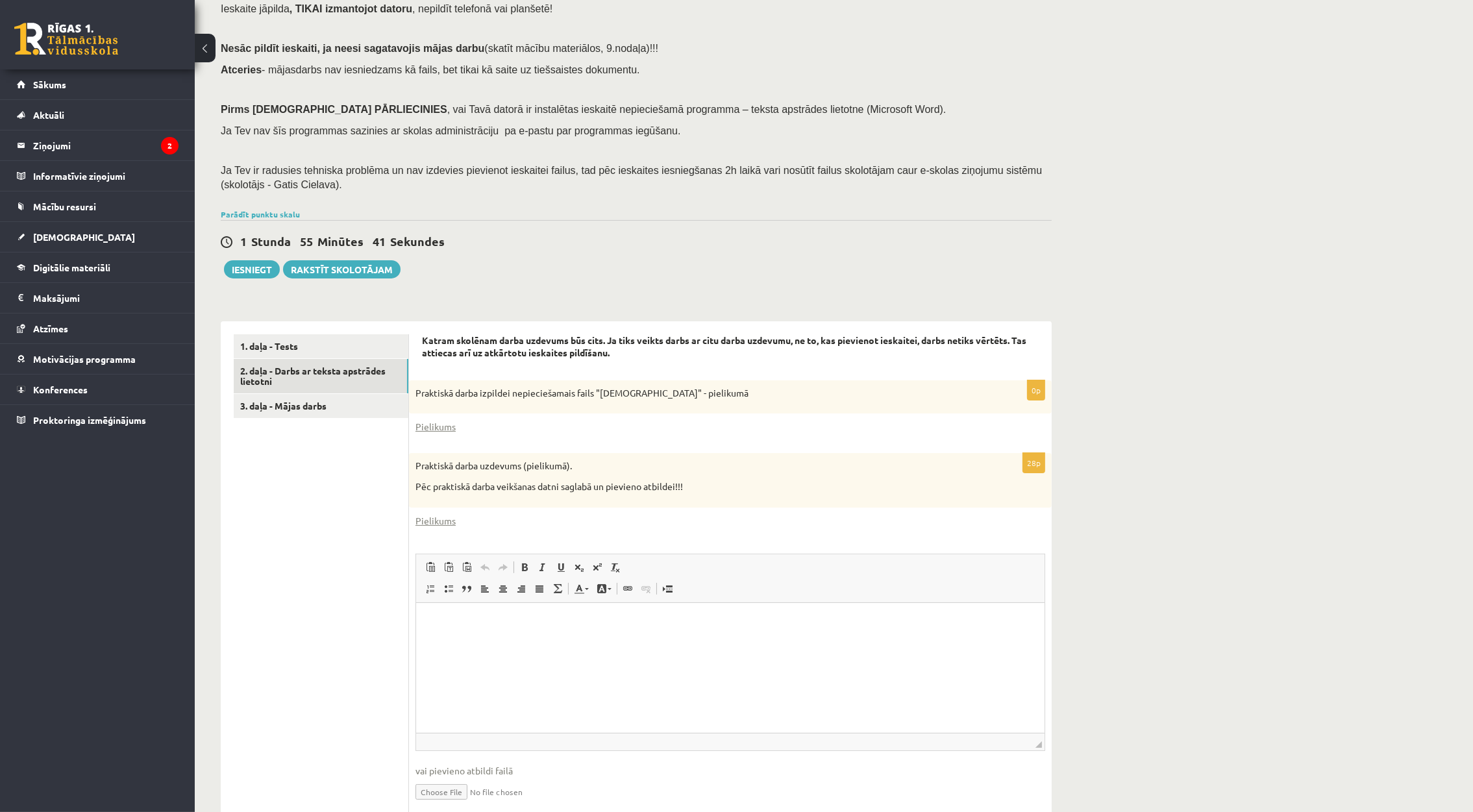
scroll to position [98, 0]
click at [303, 400] on link "3. daļa - Mājas darbs" at bounding box center [321, 404] width 175 height 24
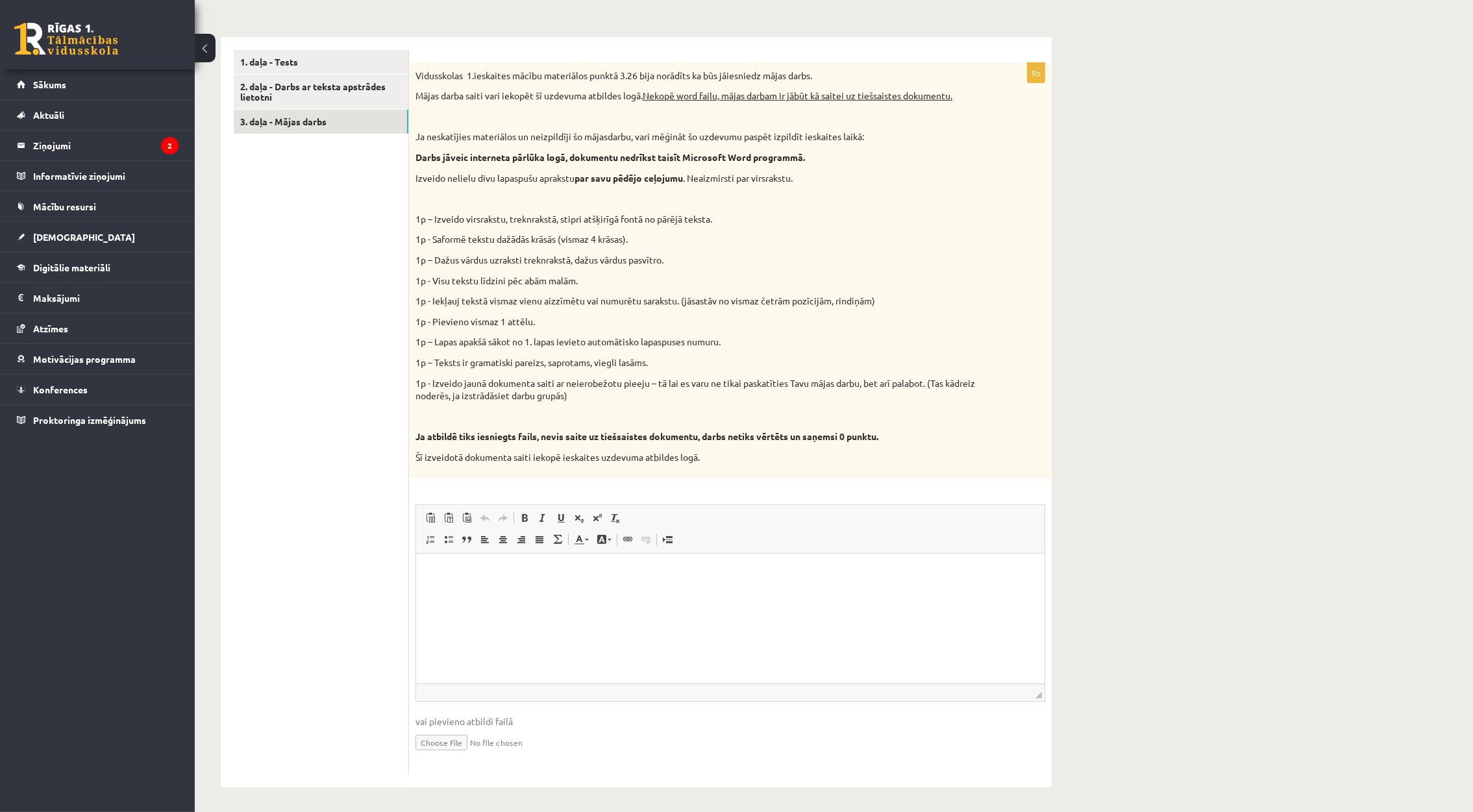
scroll to position [381, 0]
click at [495, 591] on html at bounding box center [730, 572] width 629 height 40
click at [628, 591] on html at bounding box center [730, 572] width 629 height 40
click at [282, 94] on link "2. daļa - Darbs ar teksta apstrādes lietotni" at bounding box center [321, 90] width 175 height 35
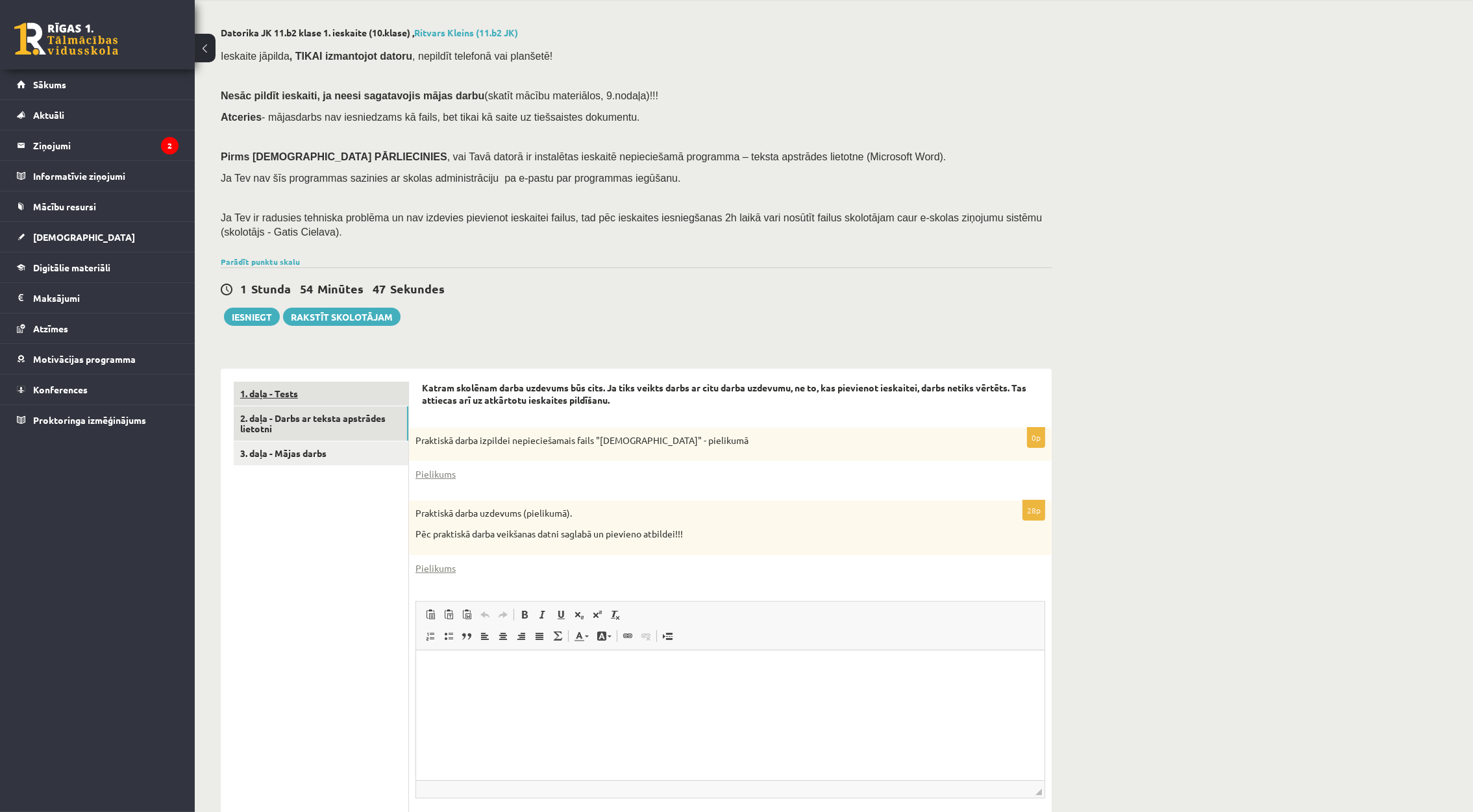
scroll to position [0, 0]
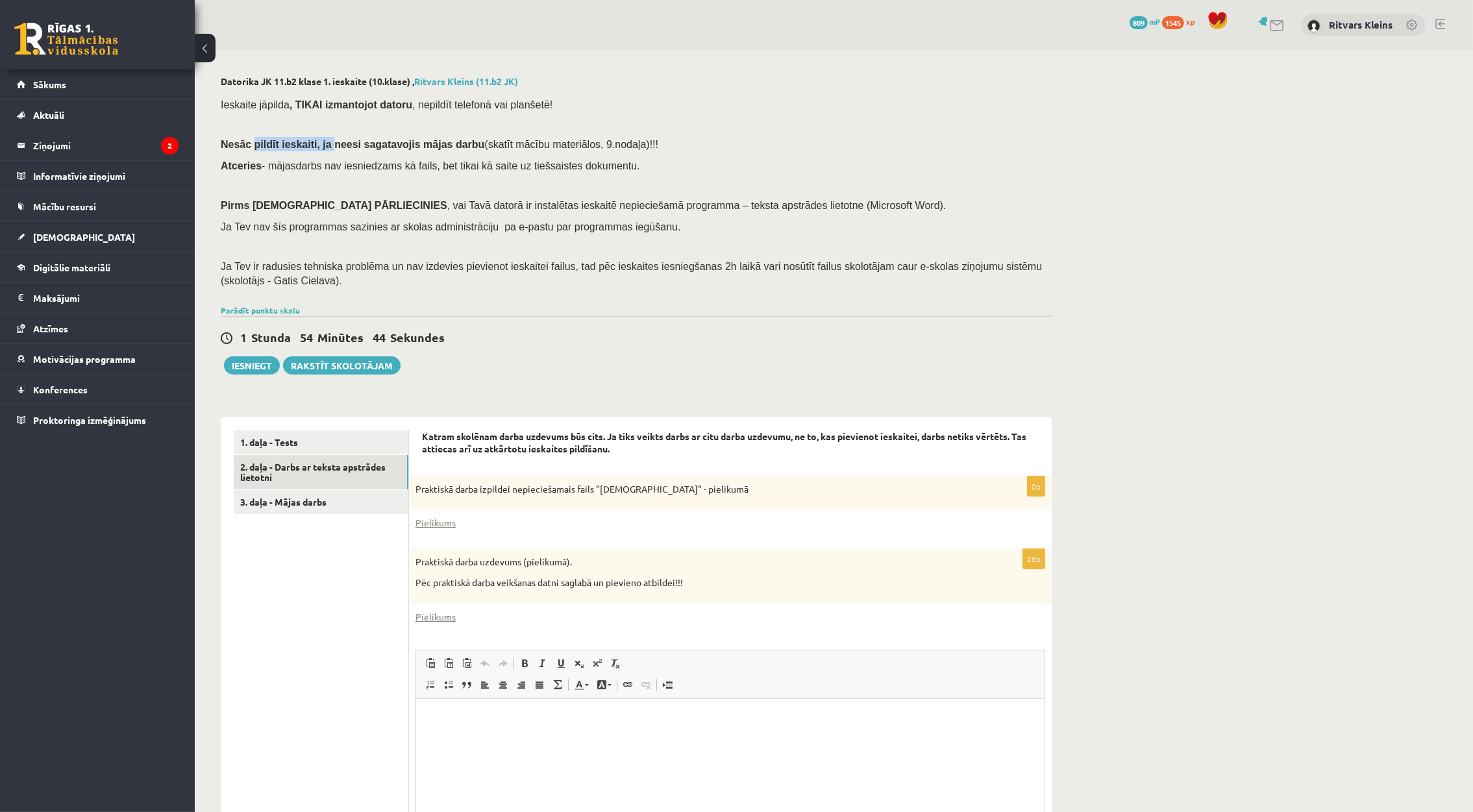
drag, startPoint x: 250, startPoint y: 144, endPoint x: 320, endPoint y: 133, distance: 70.9
click at [320, 133] on div "Ieskaite jāpilda , TIKAI izmantojot datoru , nepildīt telefonā vai planšetē! Ne…" at bounding box center [636, 196] width 831 height 211
drag, startPoint x: 320, startPoint y: 133, endPoint x: 291, endPoint y: 175, distance: 51.0
click at [291, 175] on div "Ieskaite jāpilda , TIKAI izmantojot datoru , nepildīt telefonā vai planšetē! Ne…" at bounding box center [636, 196] width 831 height 211
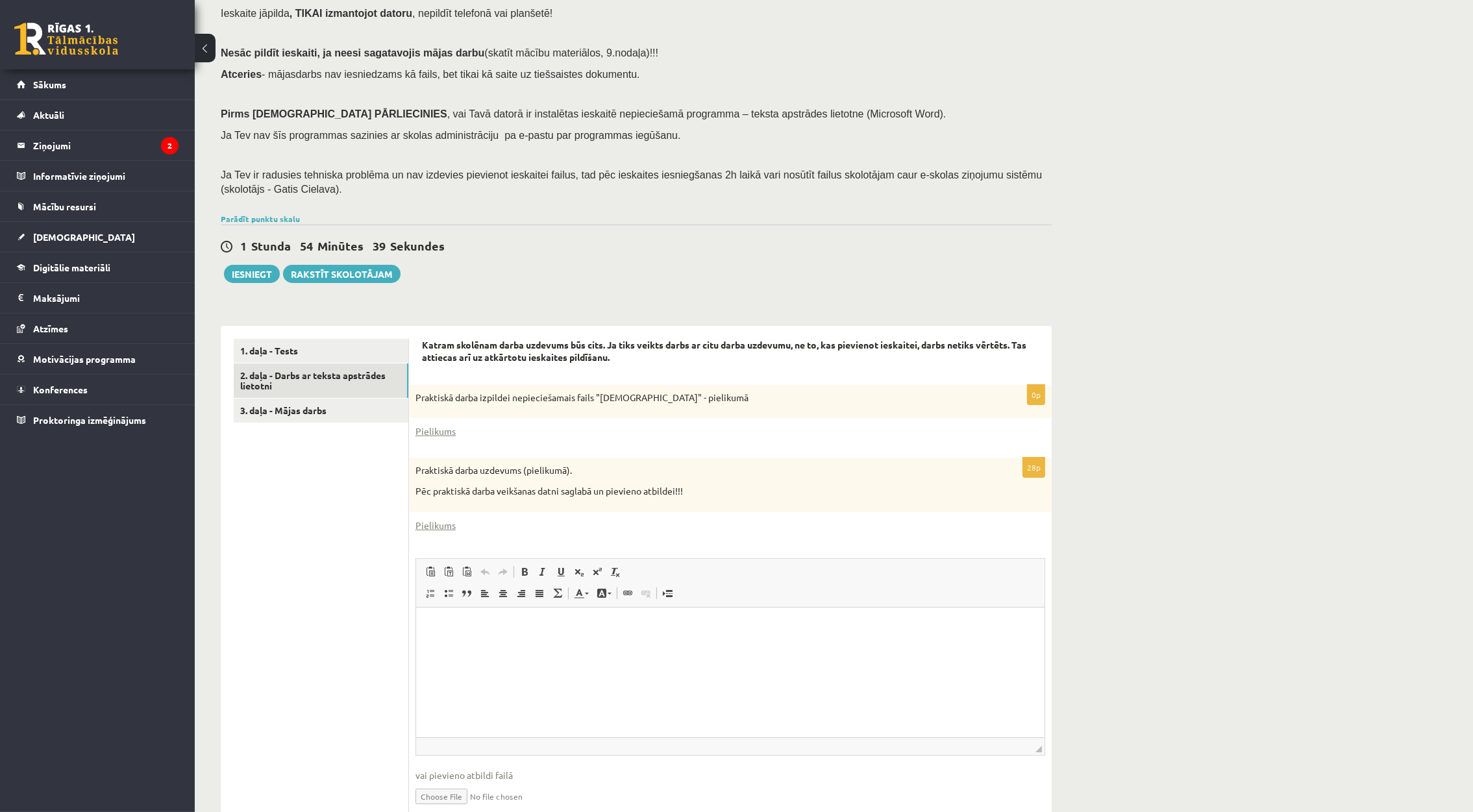
scroll to position [98, 0]
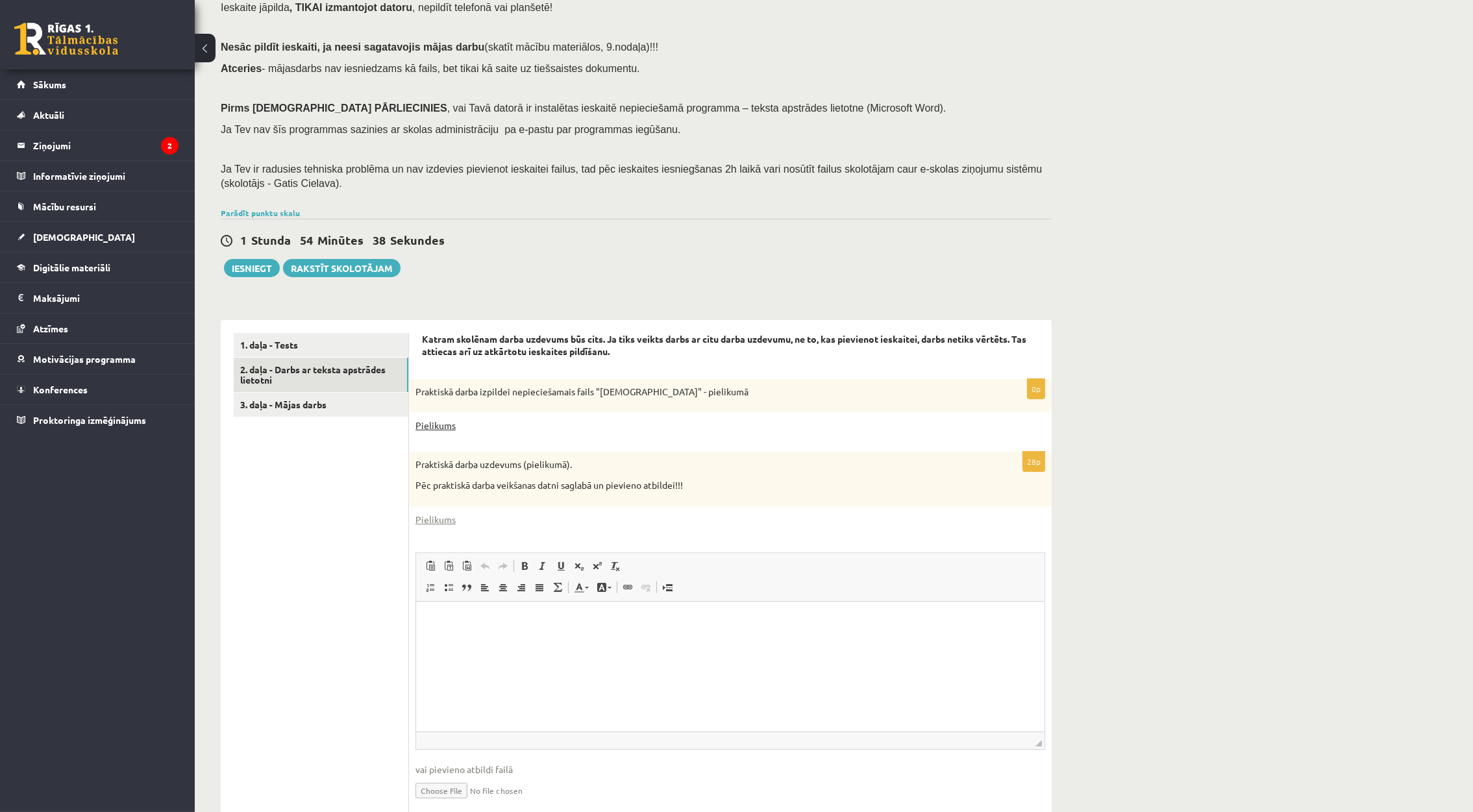
click at [439, 422] on link "Pielikums" at bounding box center [435, 426] width 40 height 14
click at [432, 524] on link "Pielikums" at bounding box center [435, 520] width 40 height 14
